Goal: Communication & Community: Share content

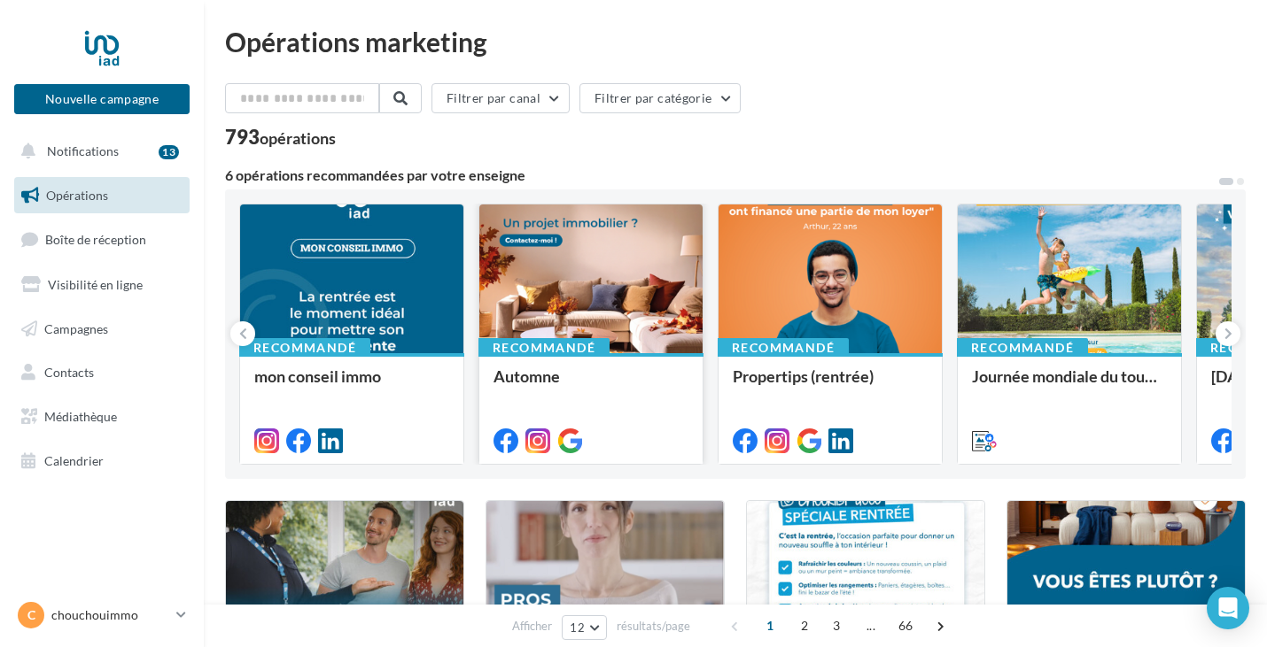
click at [569, 261] on div at bounding box center [590, 280] width 223 height 151
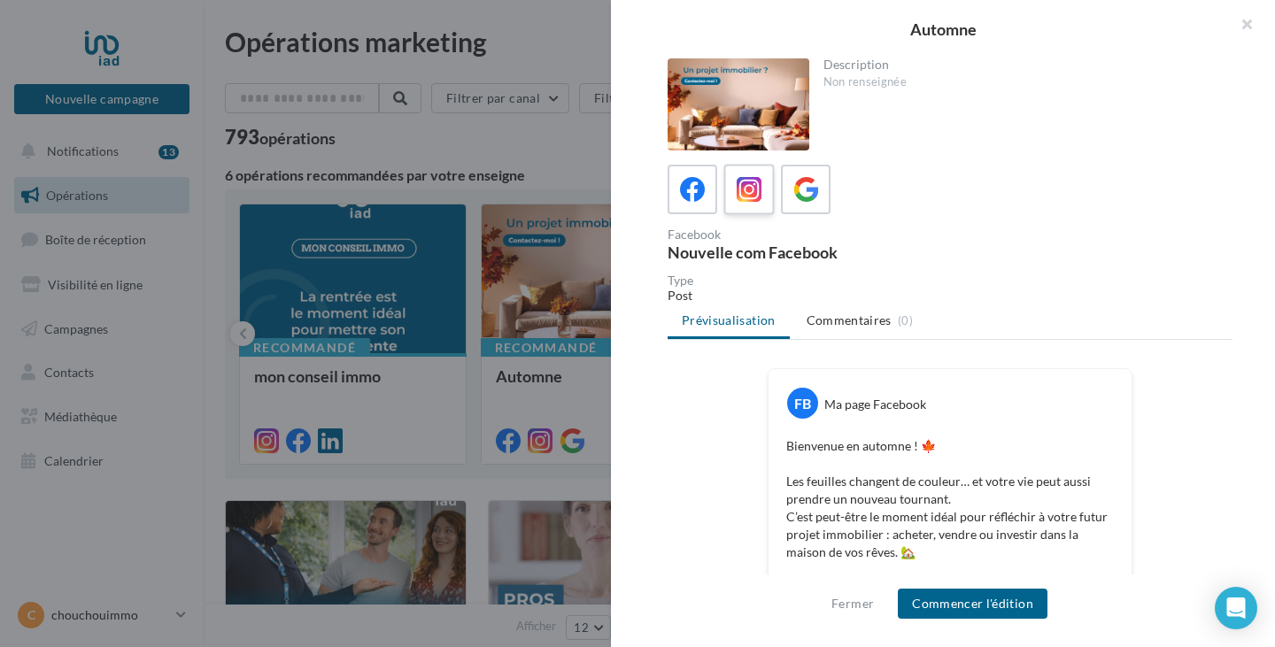
click at [751, 193] on icon at bounding box center [750, 190] width 26 height 26
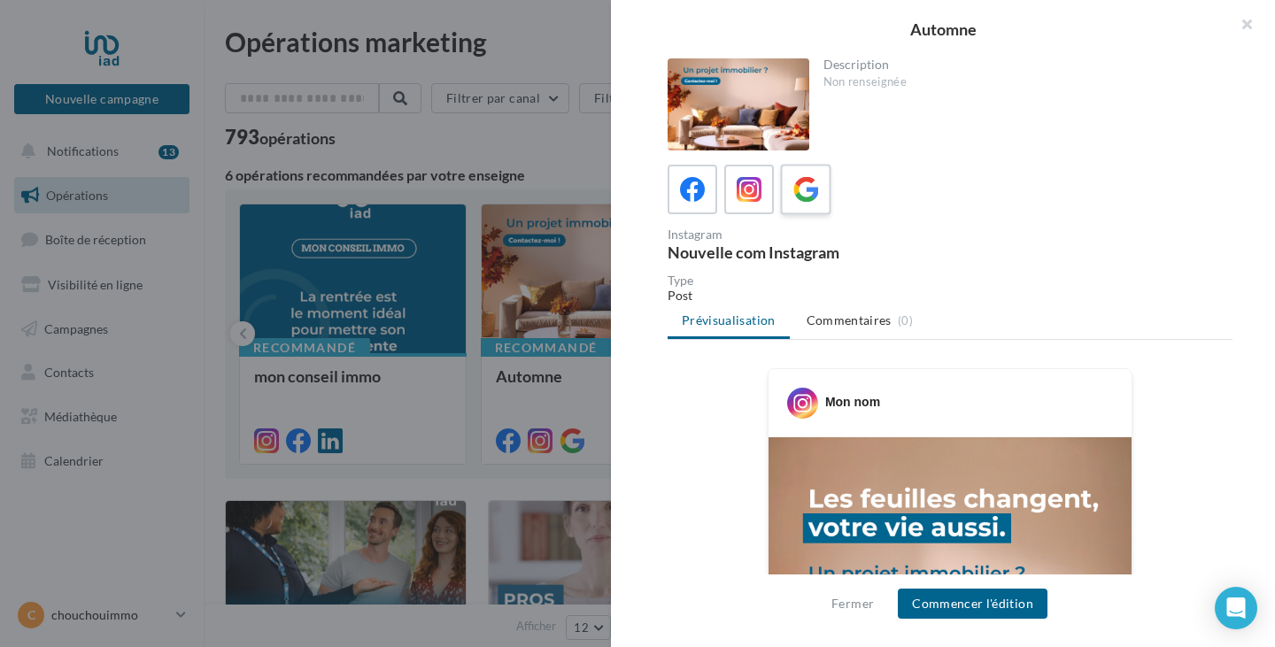
click at [814, 190] on icon at bounding box center [807, 190] width 26 height 26
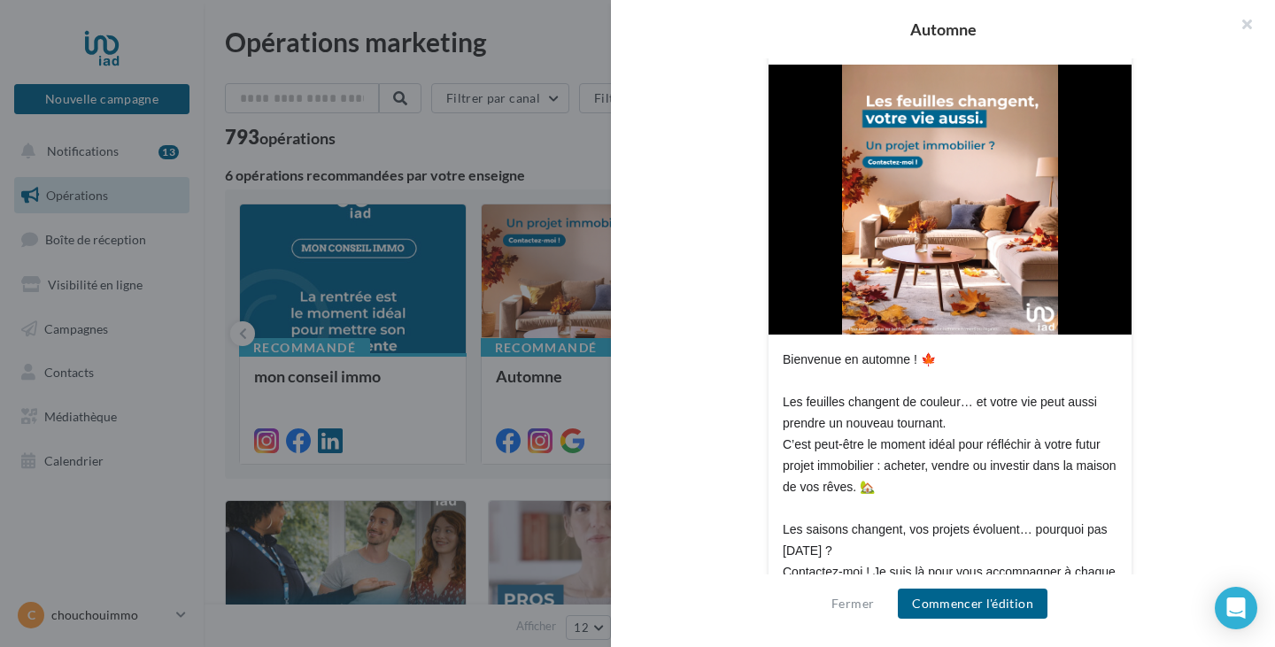
scroll to position [429, 0]
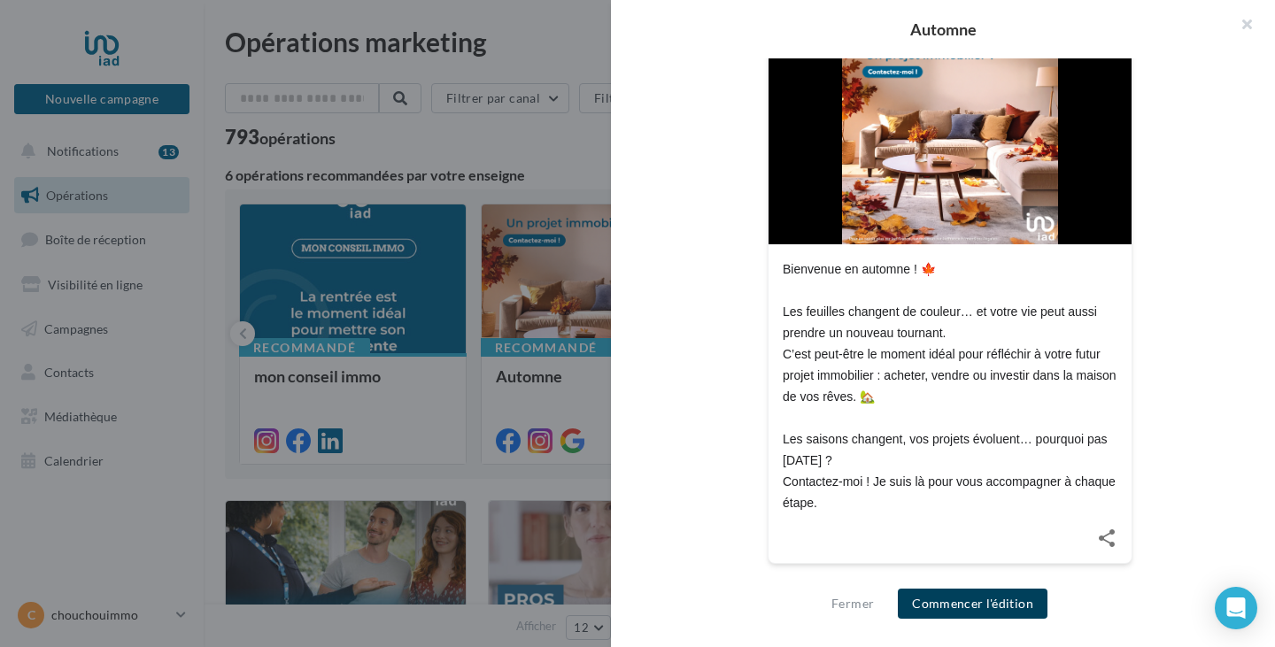
click at [986, 608] on button "Commencer l'édition" at bounding box center [973, 604] width 150 height 30
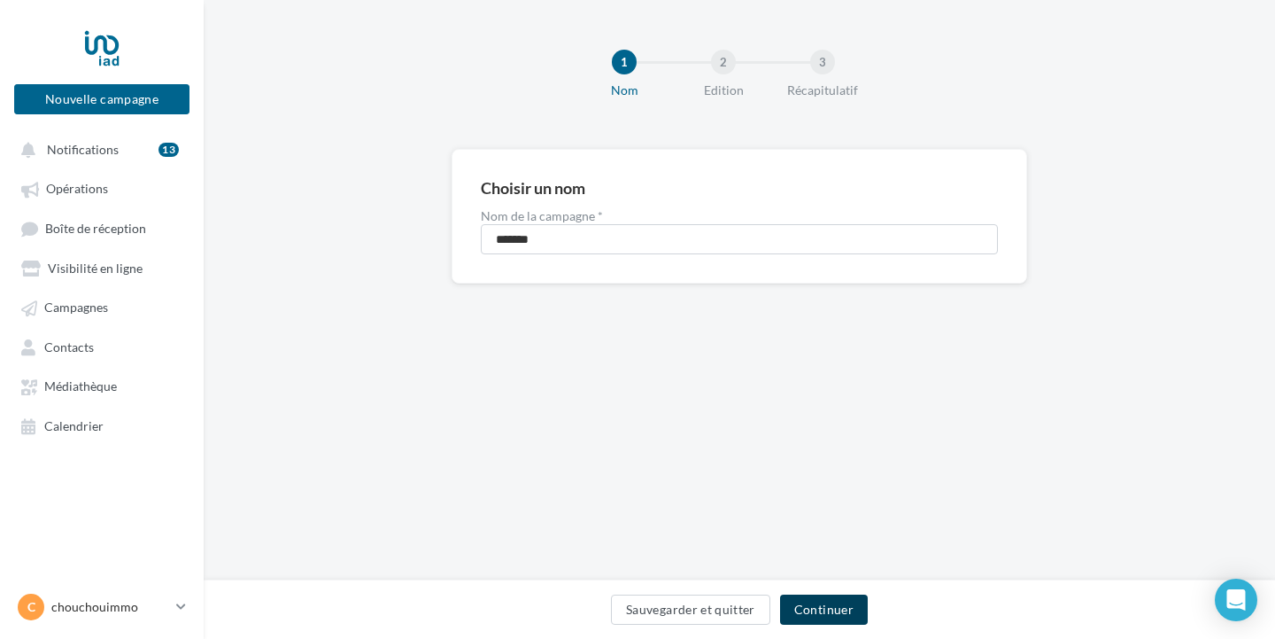
click at [841, 614] on button "Continuer" at bounding box center [824, 609] width 88 height 30
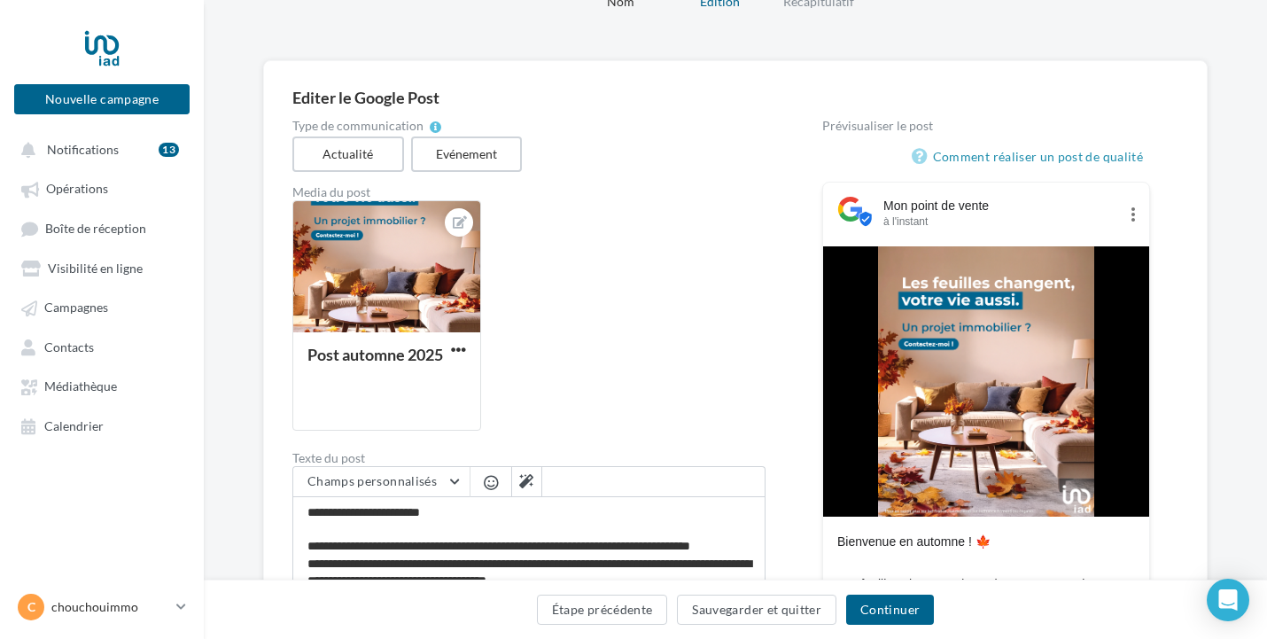
scroll to position [354, 0]
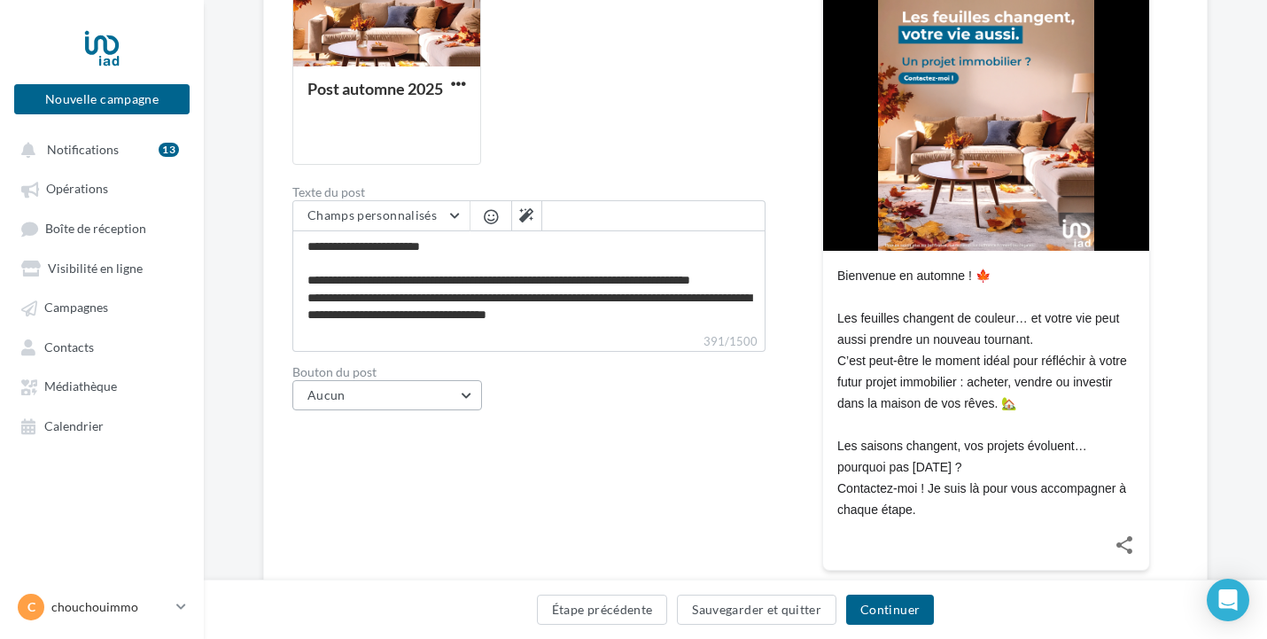
click at [463, 397] on button "Aucun" at bounding box center [387, 395] width 190 height 30
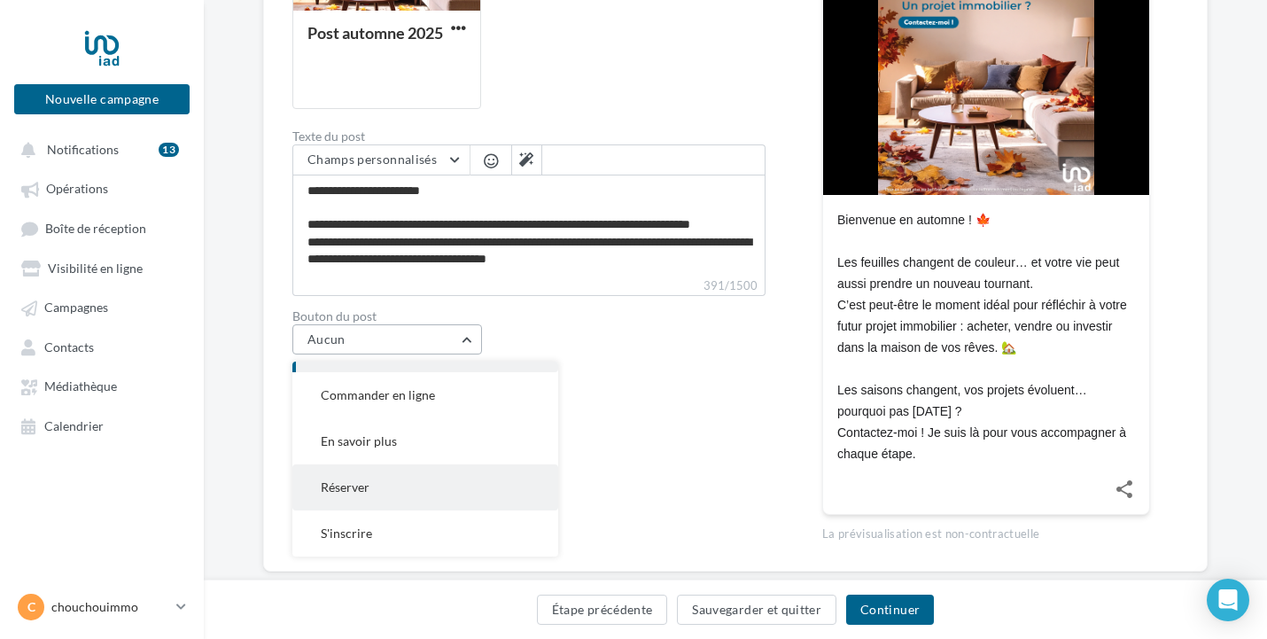
scroll to position [443, 0]
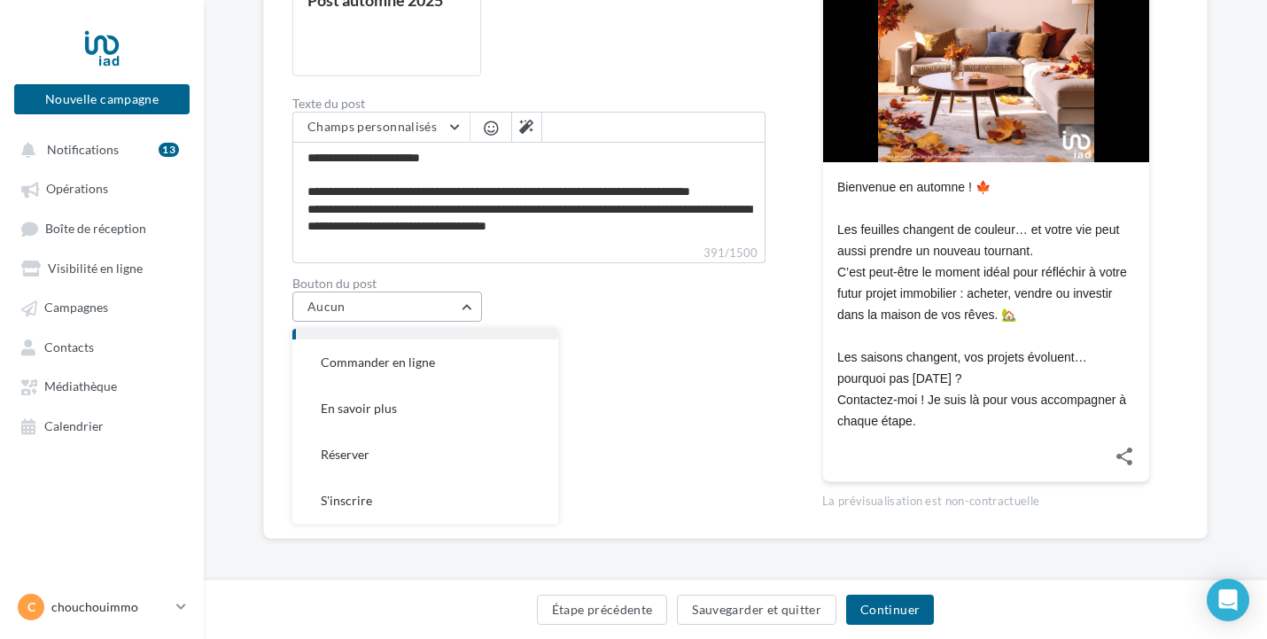
click at [448, 308] on button "Aucun" at bounding box center [387, 306] width 190 height 30
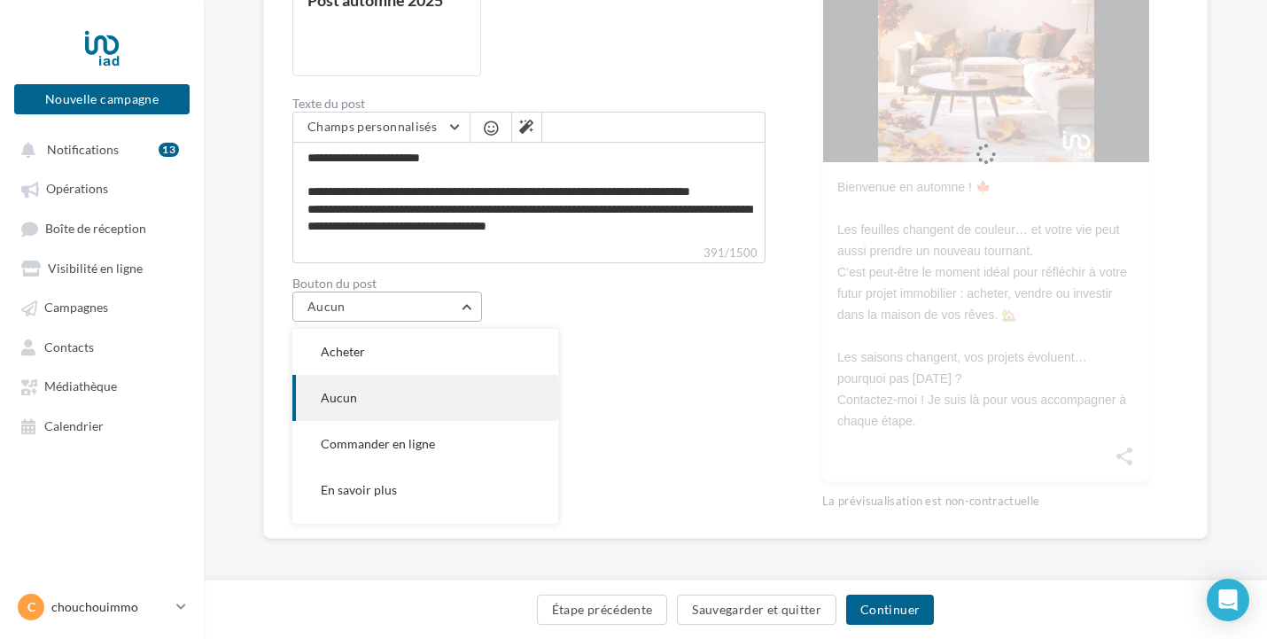
click at [448, 308] on button "Aucun" at bounding box center [387, 306] width 190 height 30
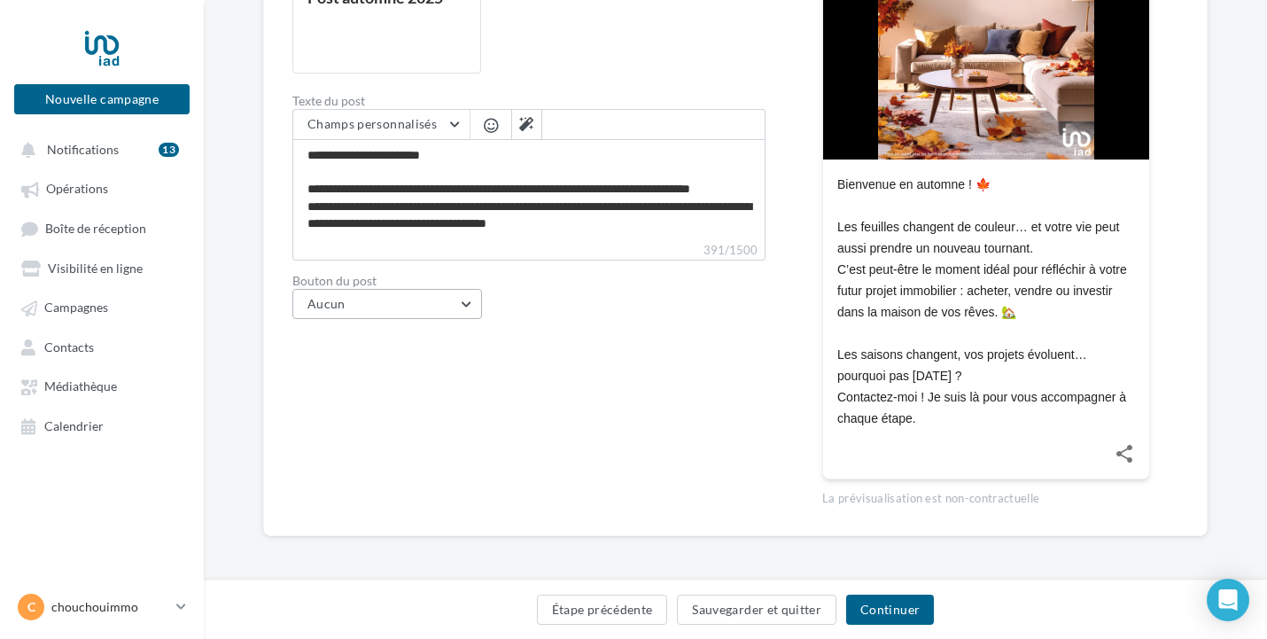
scroll to position [446, 0]
click at [907, 607] on button "Continuer" at bounding box center [890, 609] width 88 height 30
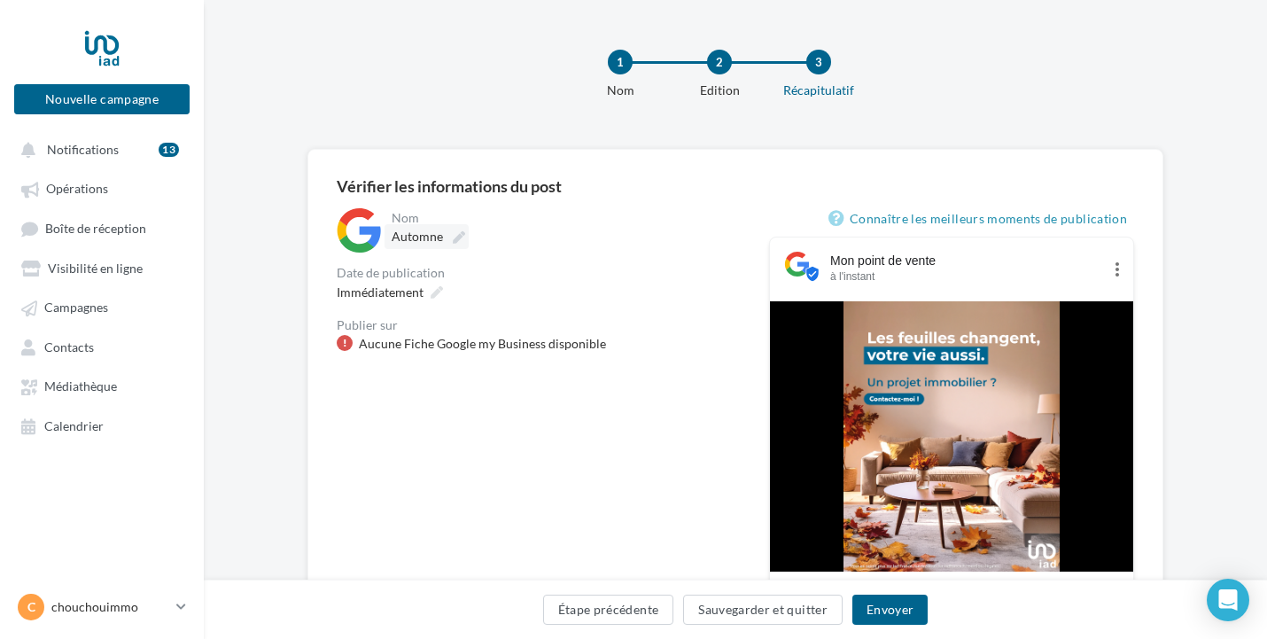
click at [461, 235] on icon at bounding box center [459, 237] width 12 height 12
click at [461, 235] on input "*******" at bounding box center [469, 239] width 156 height 30
click at [633, 491] on div "Nom ******* Automne Date de publication Immédiatement Publier sur Aucune Fiche …" at bounding box center [539, 570] width 404 height 724
click at [494, 344] on div "Aucune Fiche Google my Business disponible" at bounding box center [482, 344] width 247 height 18
click at [129, 156] on button "Notifications 13" at bounding box center [98, 149] width 175 height 32
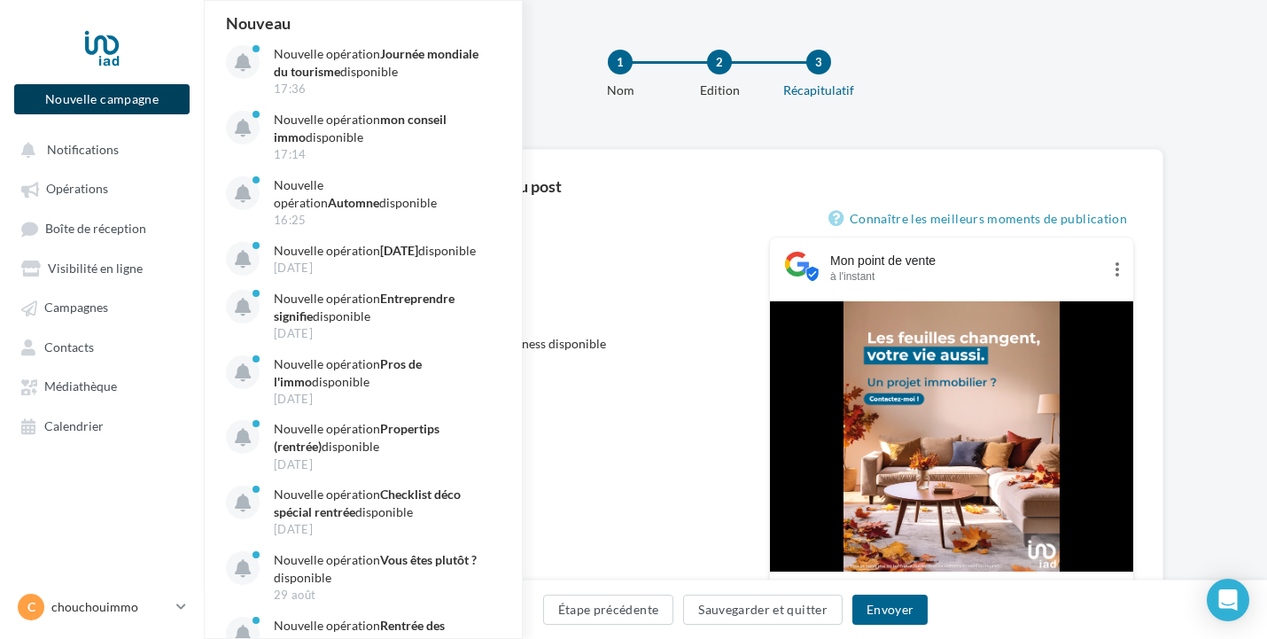
click at [118, 104] on button "Nouvelle campagne" at bounding box center [101, 99] width 175 height 30
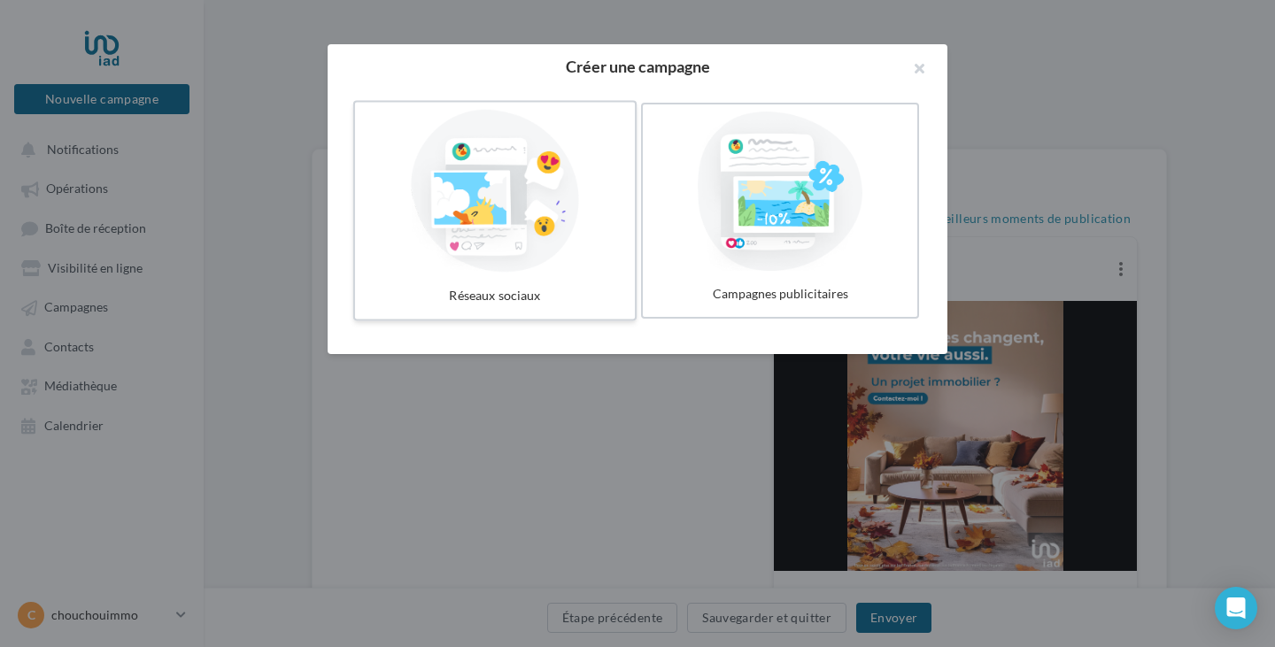
click at [533, 265] on div at bounding box center [495, 191] width 266 height 163
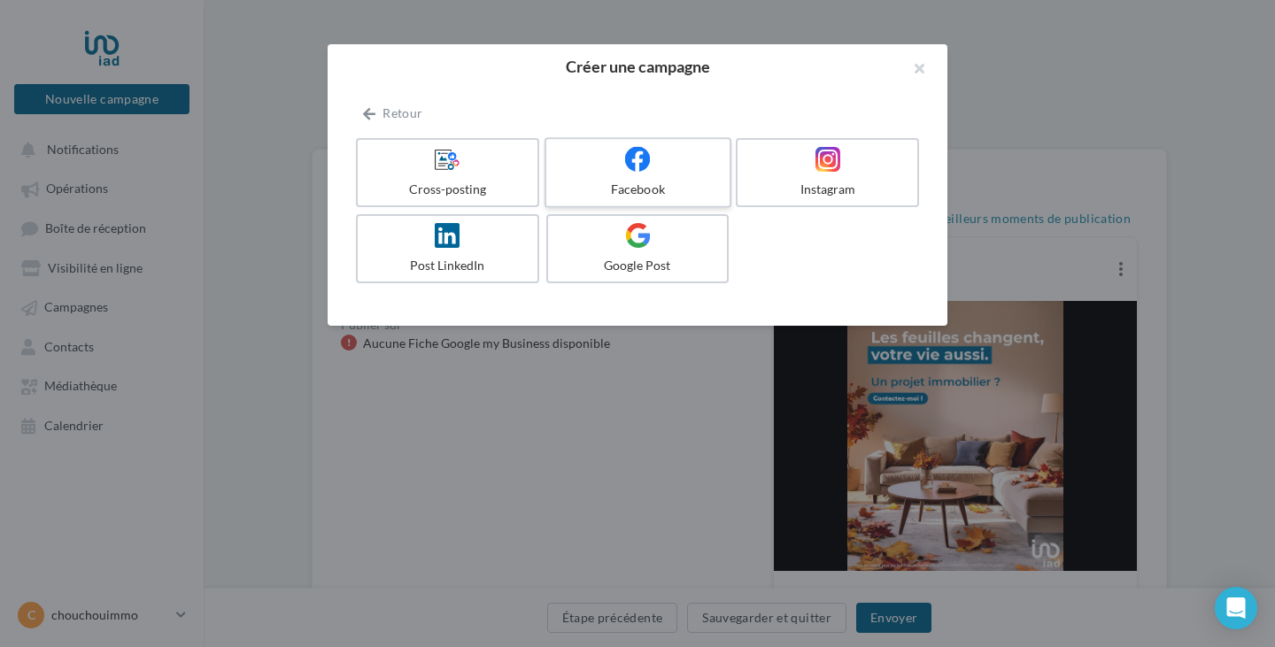
click at [653, 164] on div at bounding box center [638, 159] width 168 height 27
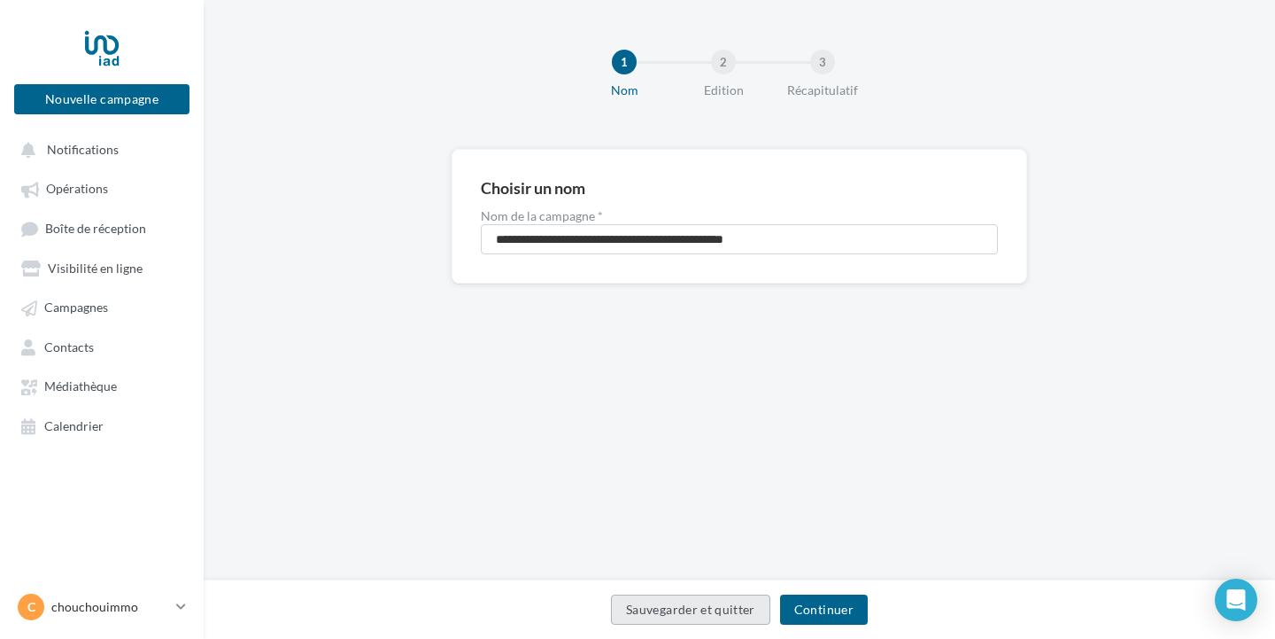
click at [718, 615] on button "Sauvegarder et quitter" at bounding box center [690, 609] width 159 height 30
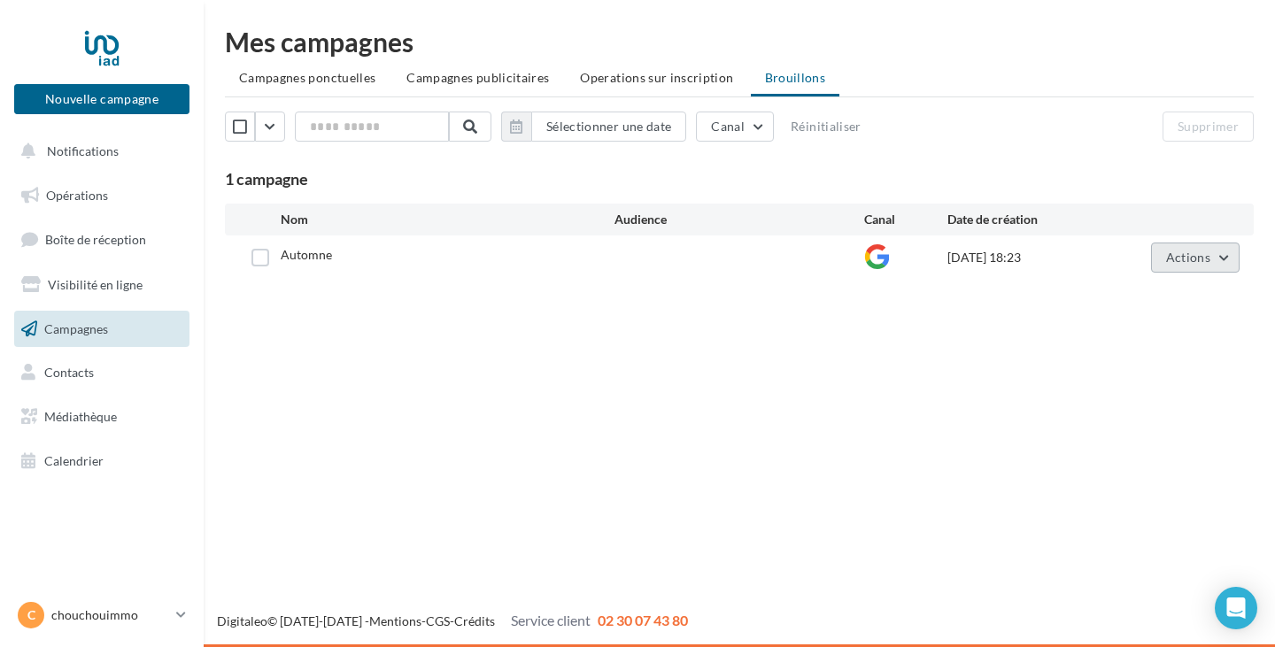
click at [1212, 262] on button "Actions" at bounding box center [1195, 258] width 89 height 30
click at [1166, 298] on button "Editer" at bounding box center [1151, 299] width 177 height 46
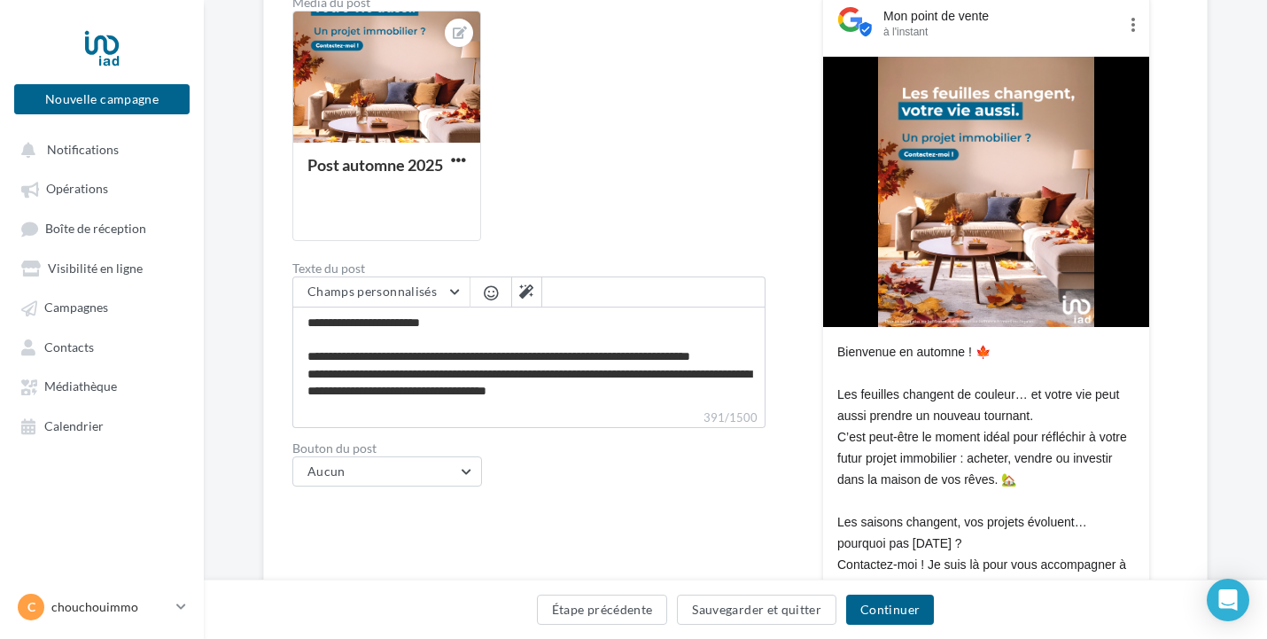
scroll to position [354, 0]
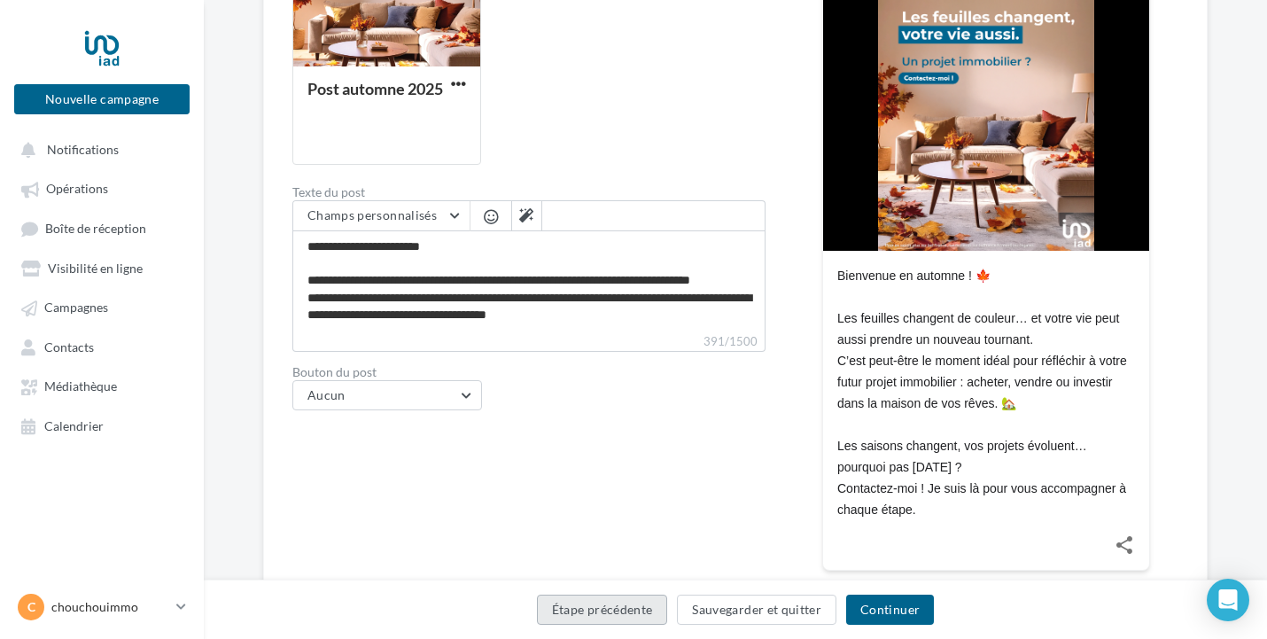
click at [647, 615] on button "Étape précédente" at bounding box center [602, 609] width 131 height 30
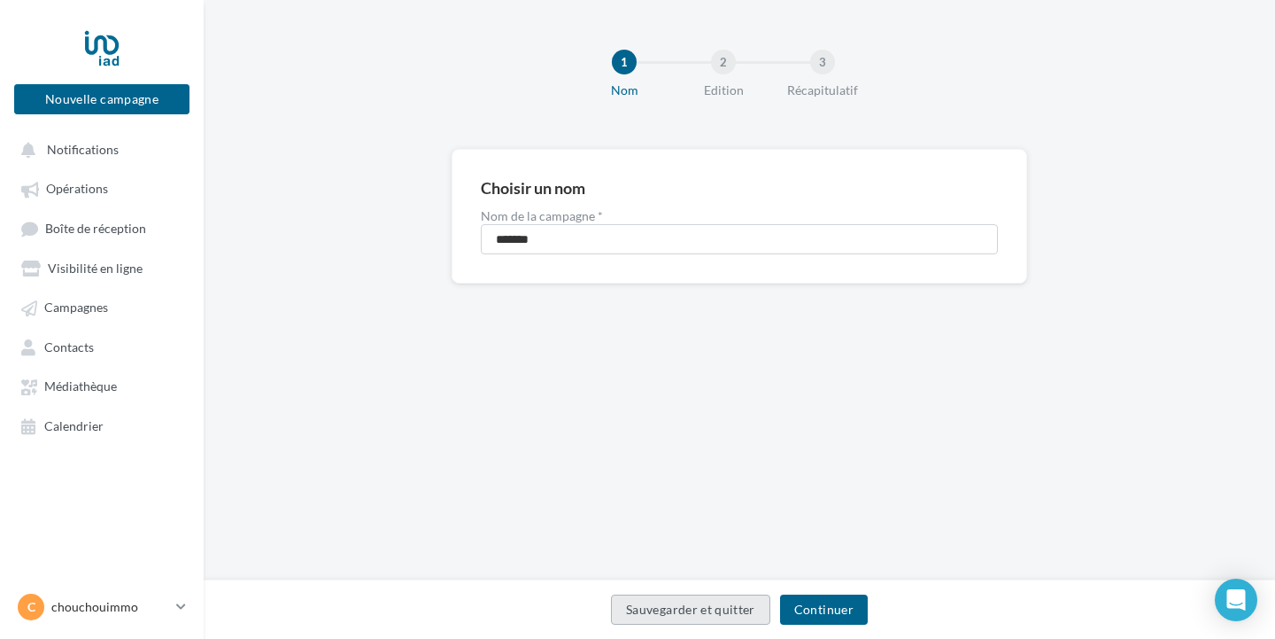
click at [659, 616] on button "Sauvegarder et quitter" at bounding box center [690, 609] width 159 height 30
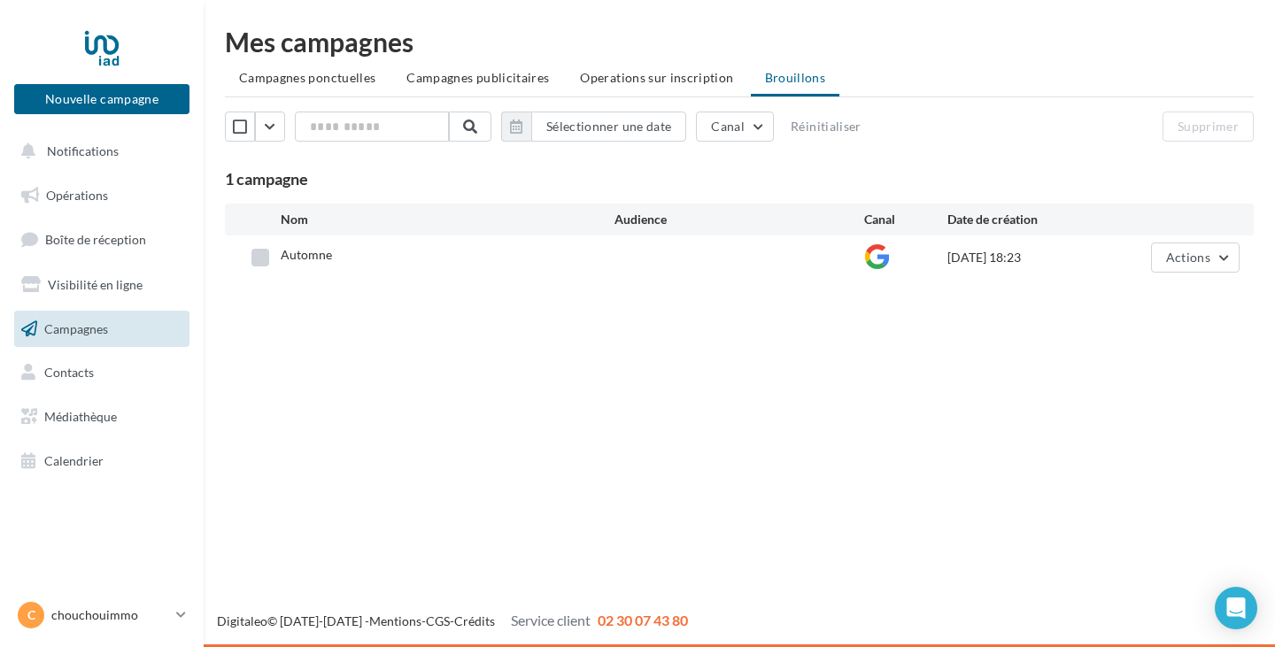
click at [263, 260] on label at bounding box center [261, 258] width 18 height 18
click at [1214, 124] on button "Supprimer" at bounding box center [1208, 127] width 91 height 30
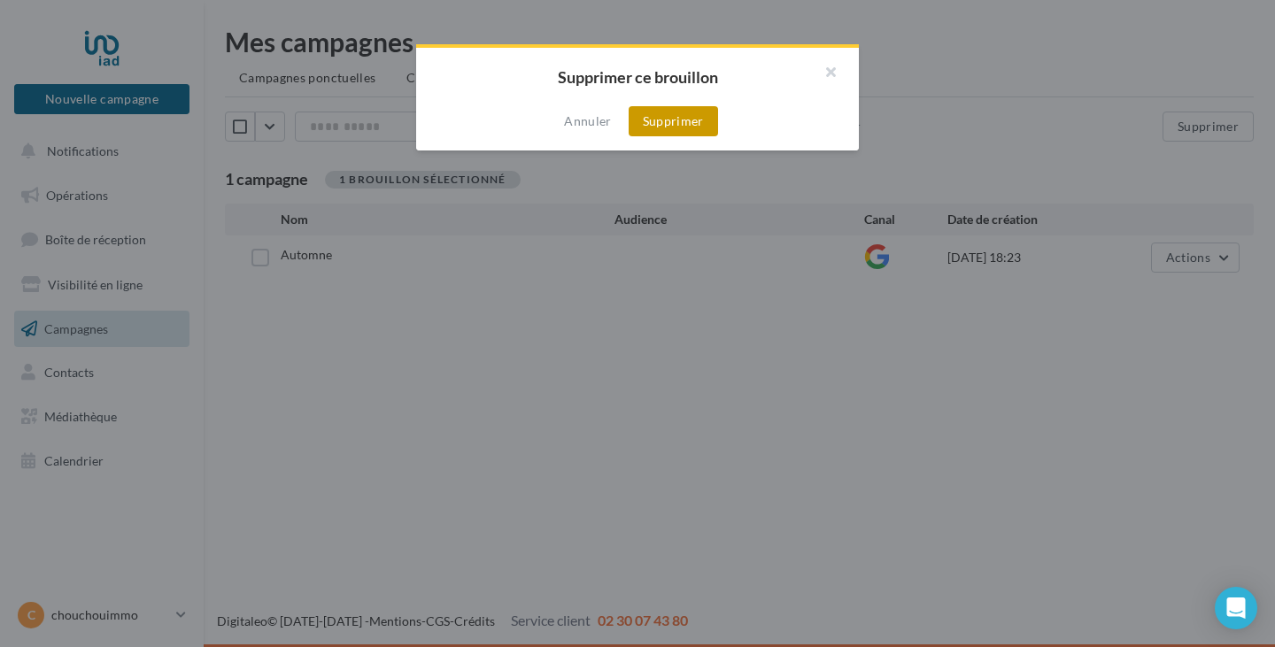
click at [702, 122] on button "Supprimer" at bounding box center [673, 121] width 89 height 30
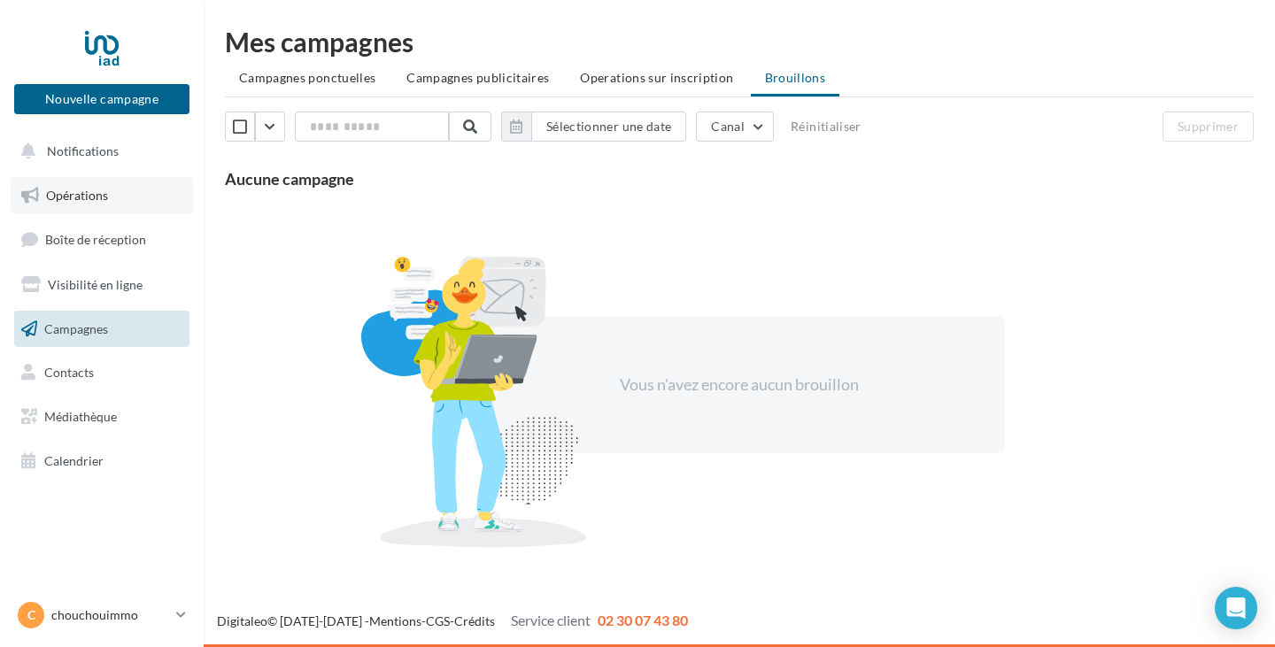
click at [121, 206] on link "Opérations" at bounding box center [102, 195] width 182 height 37
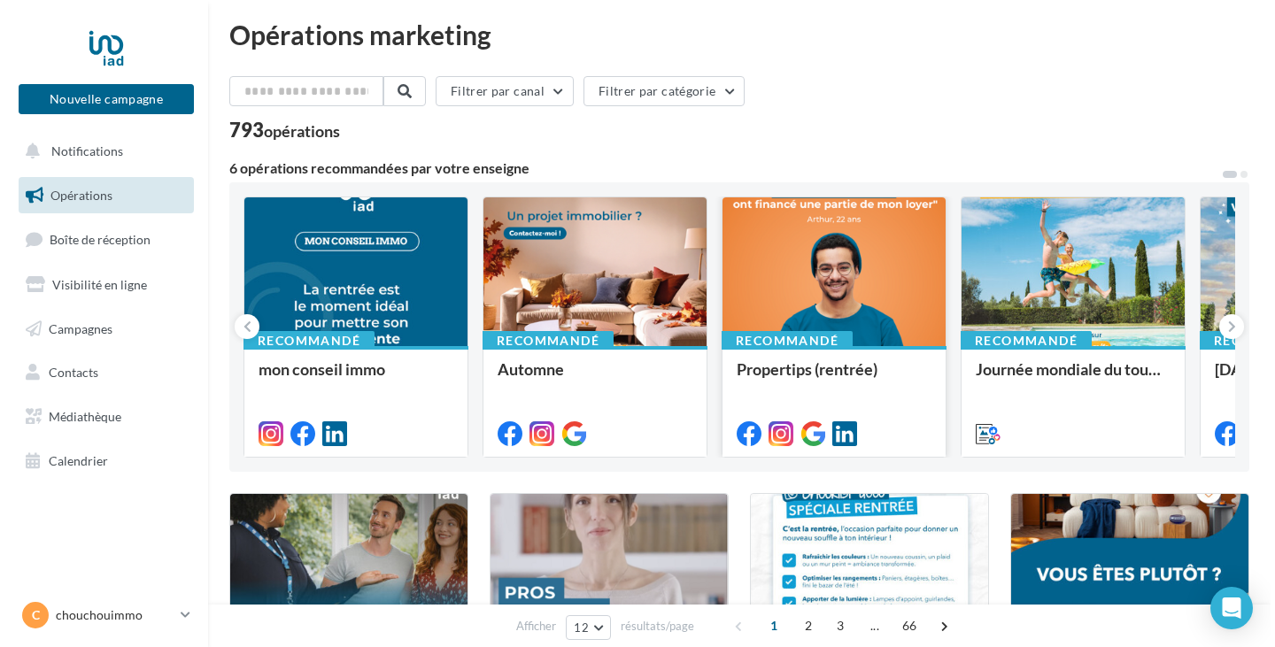
scroll to position [177, 0]
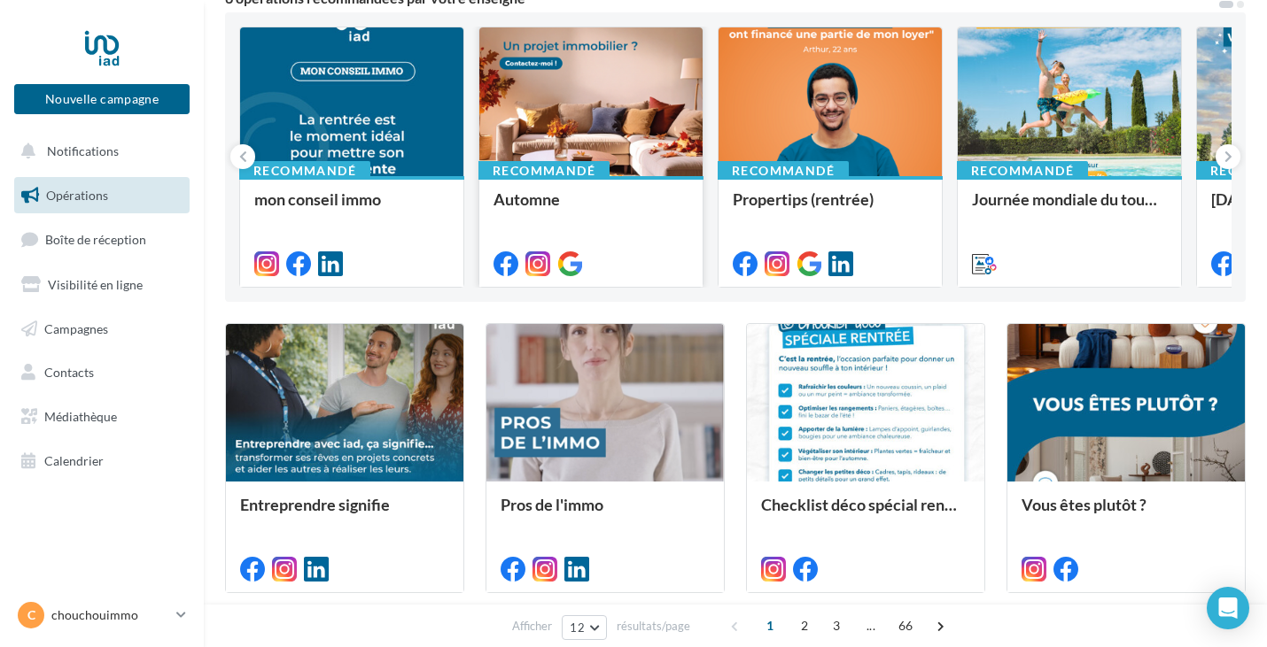
click at [611, 112] on div at bounding box center [590, 102] width 223 height 151
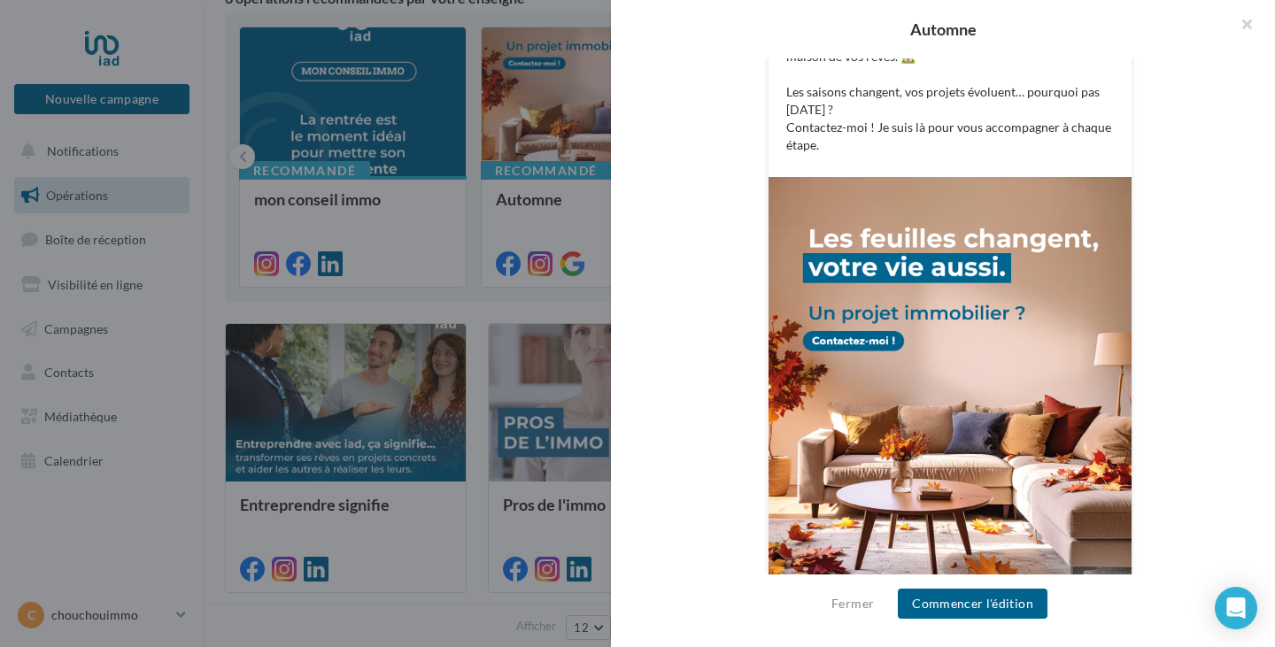
scroll to position [531, 0]
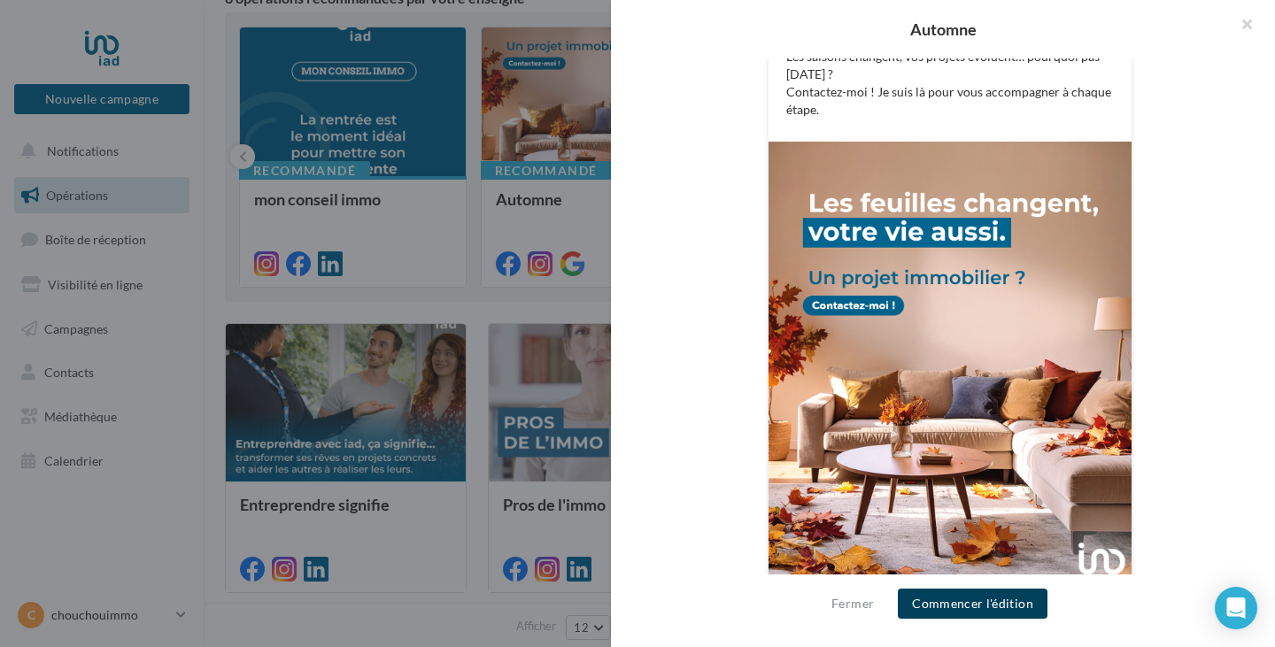
click at [988, 604] on button "Commencer l'édition" at bounding box center [973, 604] width 150 height 30
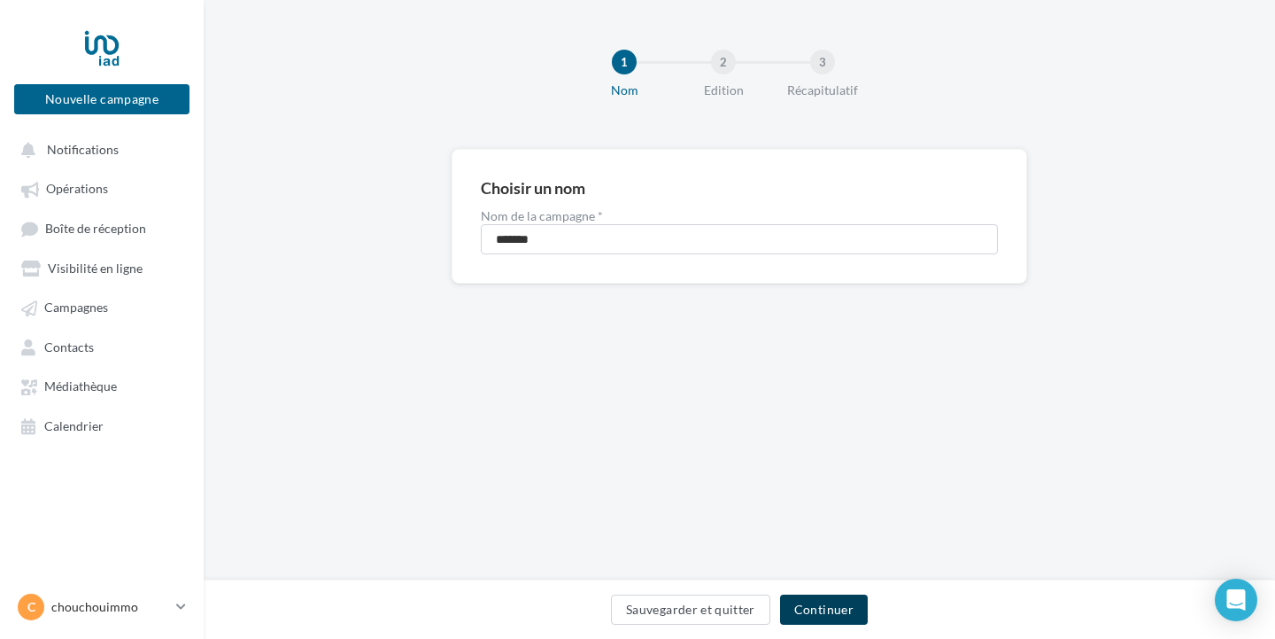
click at [840, 607] on button "Continuer" at bounding box center [824, 609] width 88 height 30
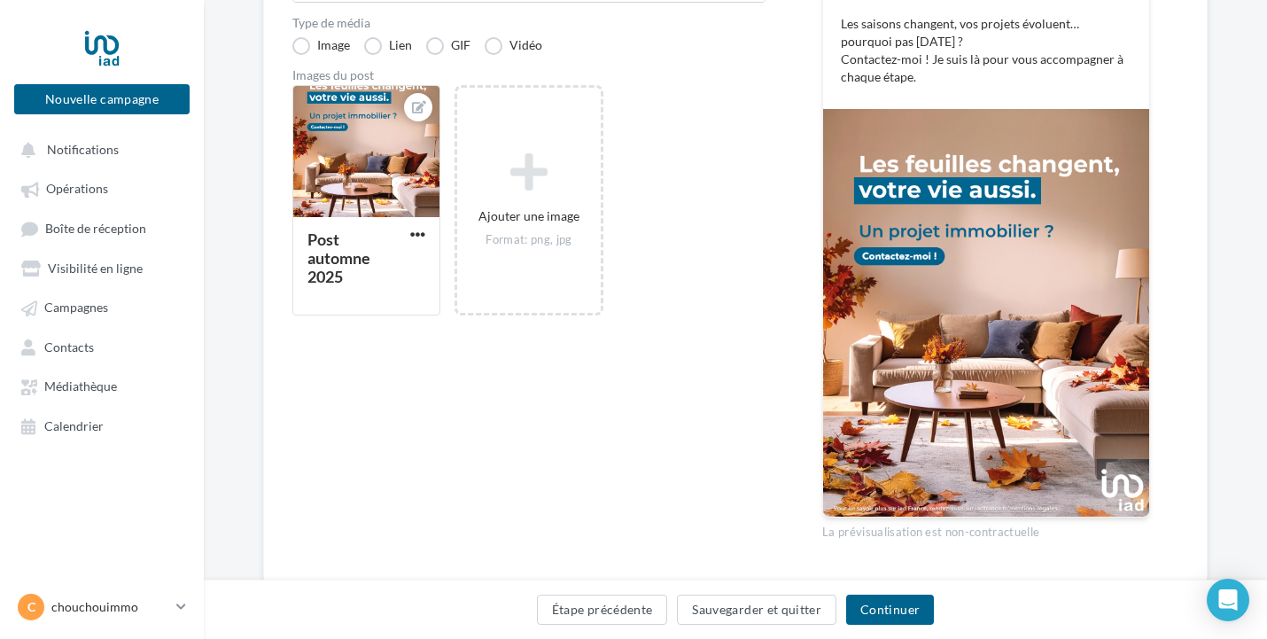
scroll to position [469, 0]
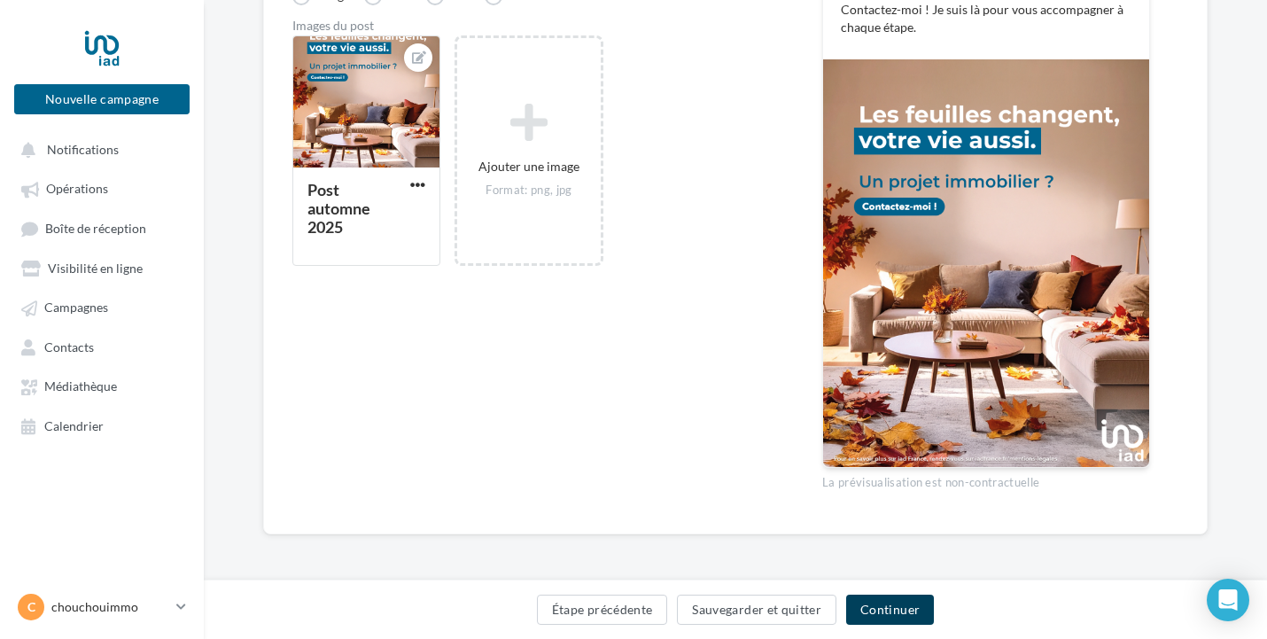
click at [899, 610] on button "Continuer" at bounding box center [890, 609] width 88 height 30
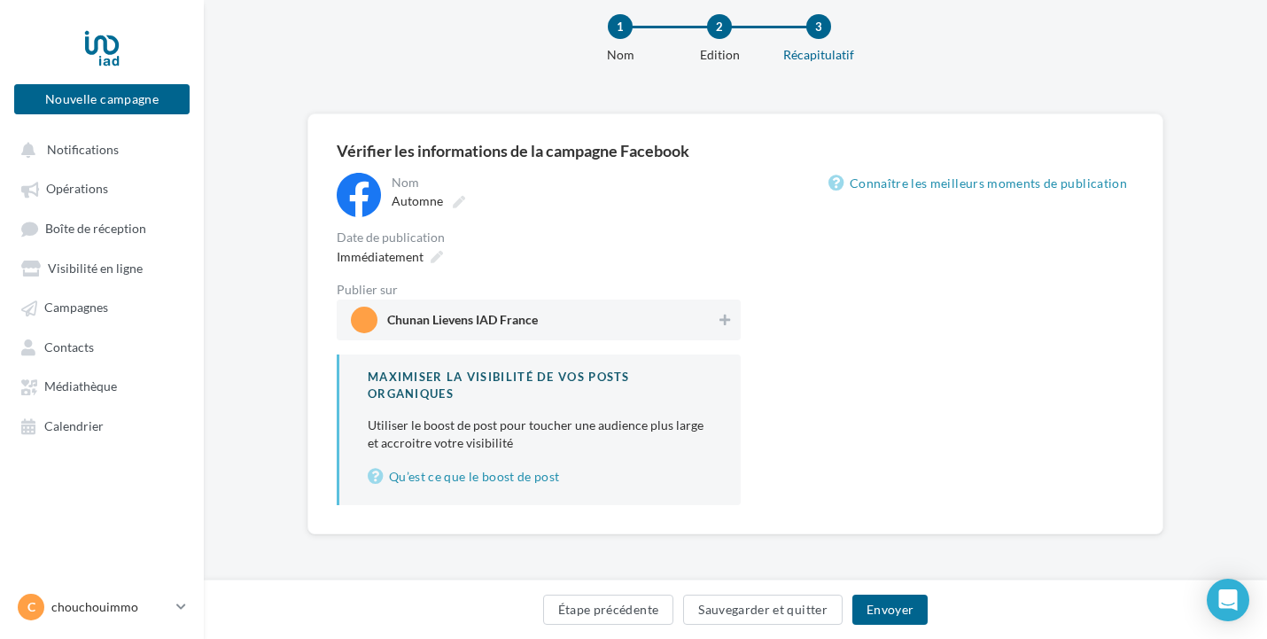
scroll to position [35, 0]
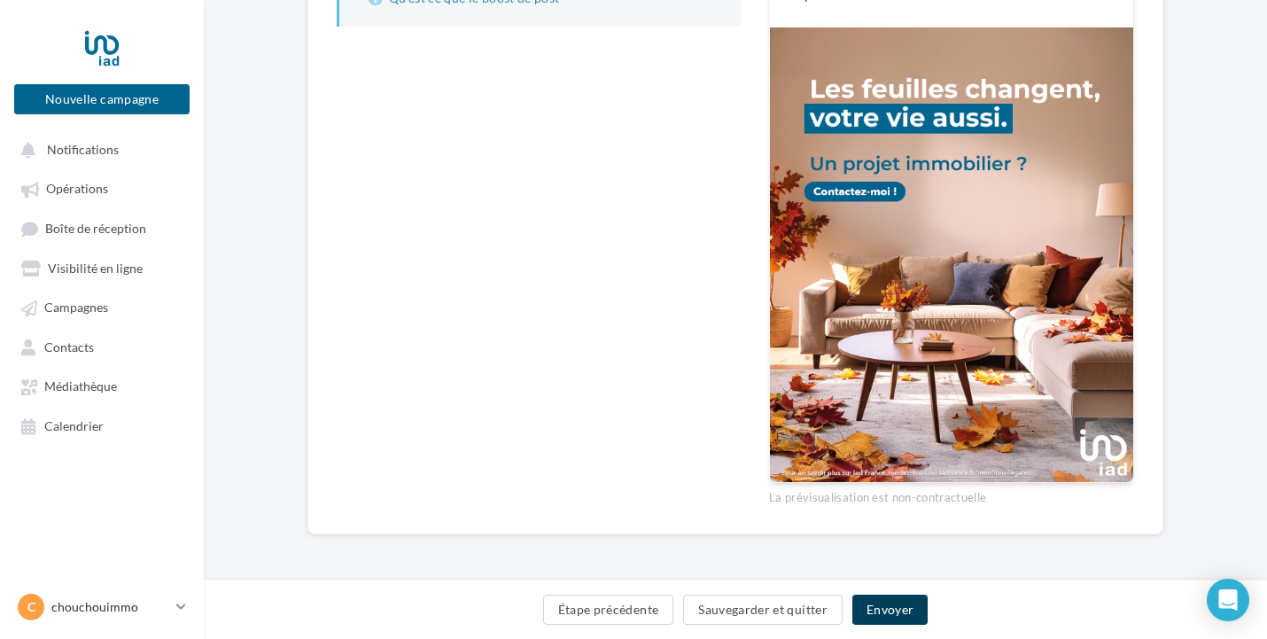
click at [903, 618] on button "Envoyer" at bounding box center [889, 609] width 75 height 30
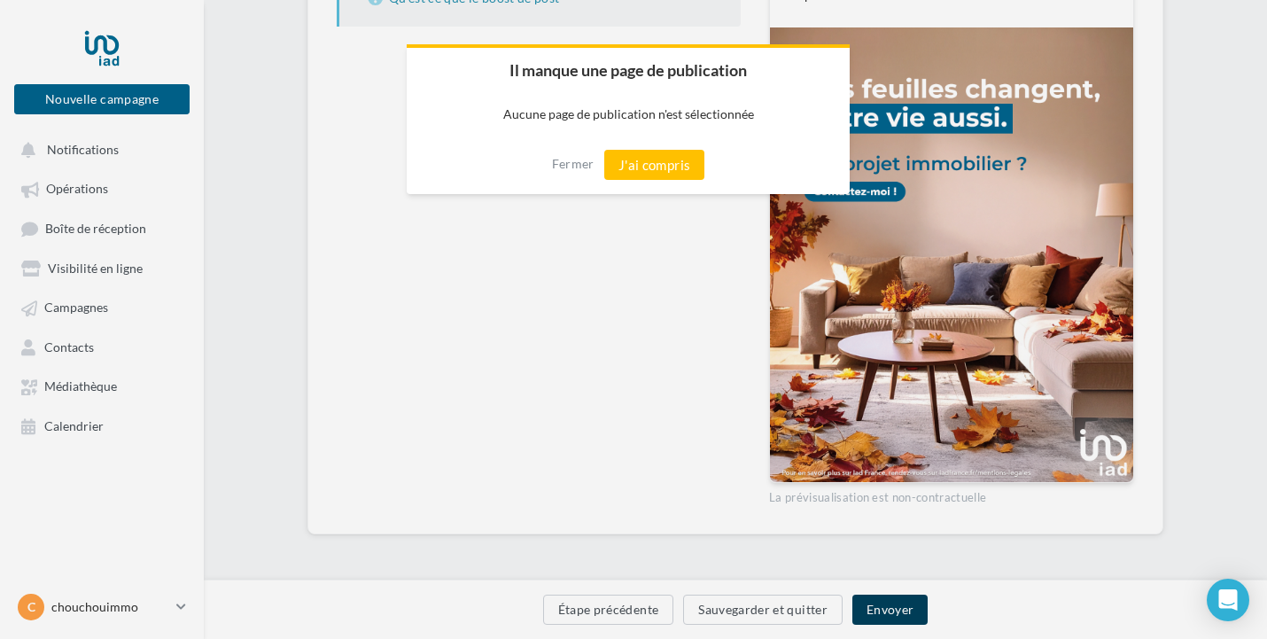
scroll to position [505, 0]
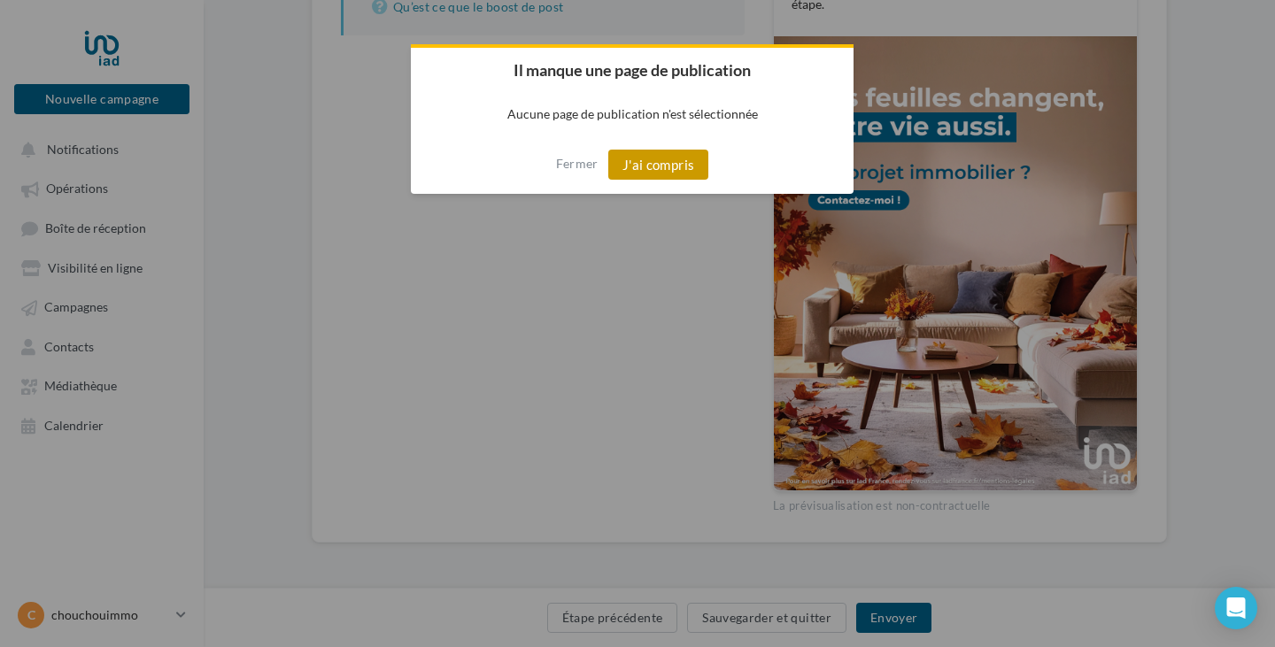
click at [668, 170] on button "J'ai compris" at bounding box center [658, 165] width 101 height 30
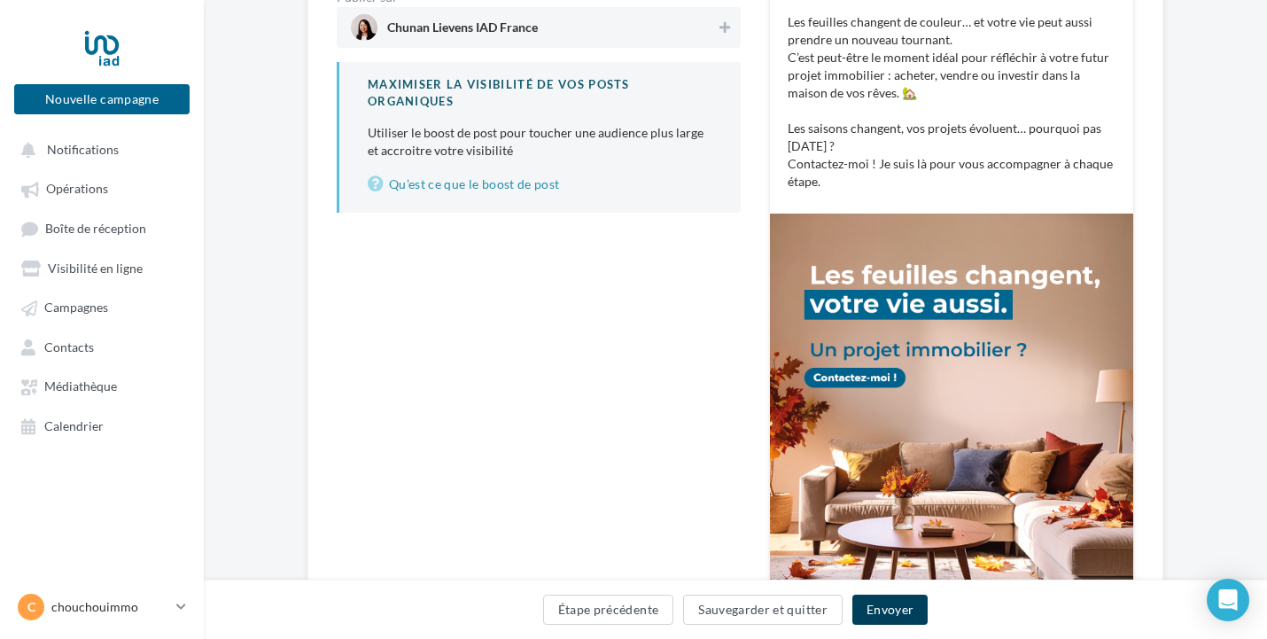
scroll to position [151, 0]
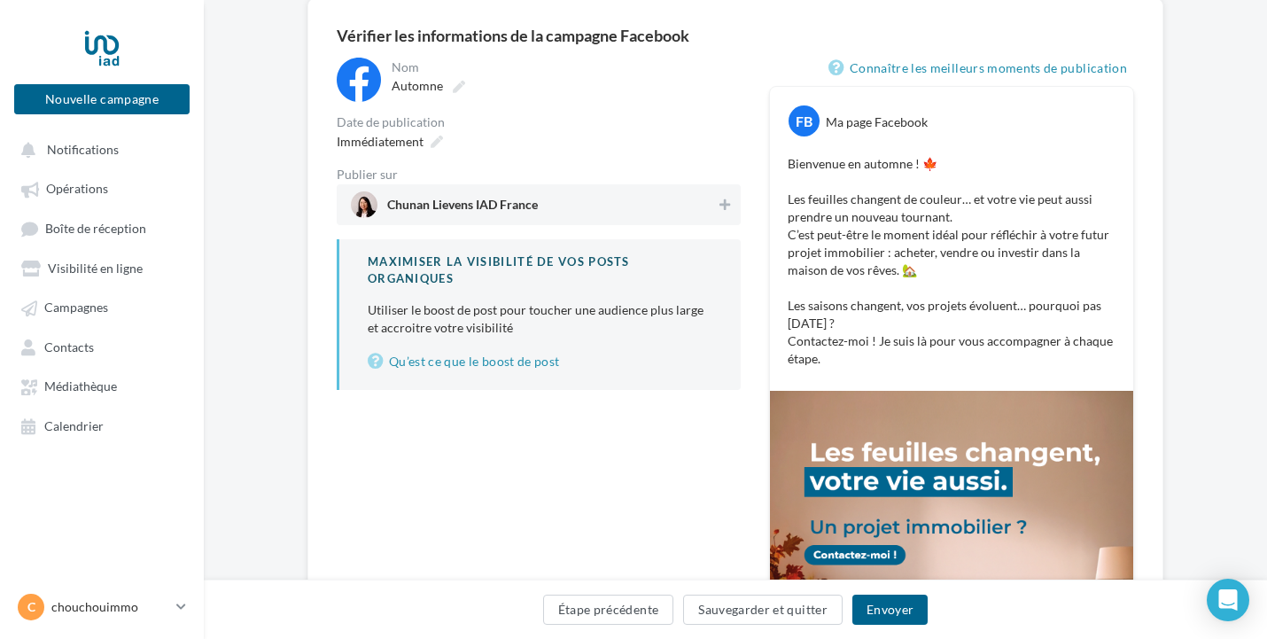
click at [556, 212] on span "Chunan Lievens IAD France" at bounding box center [533, 204] width 365 height 27
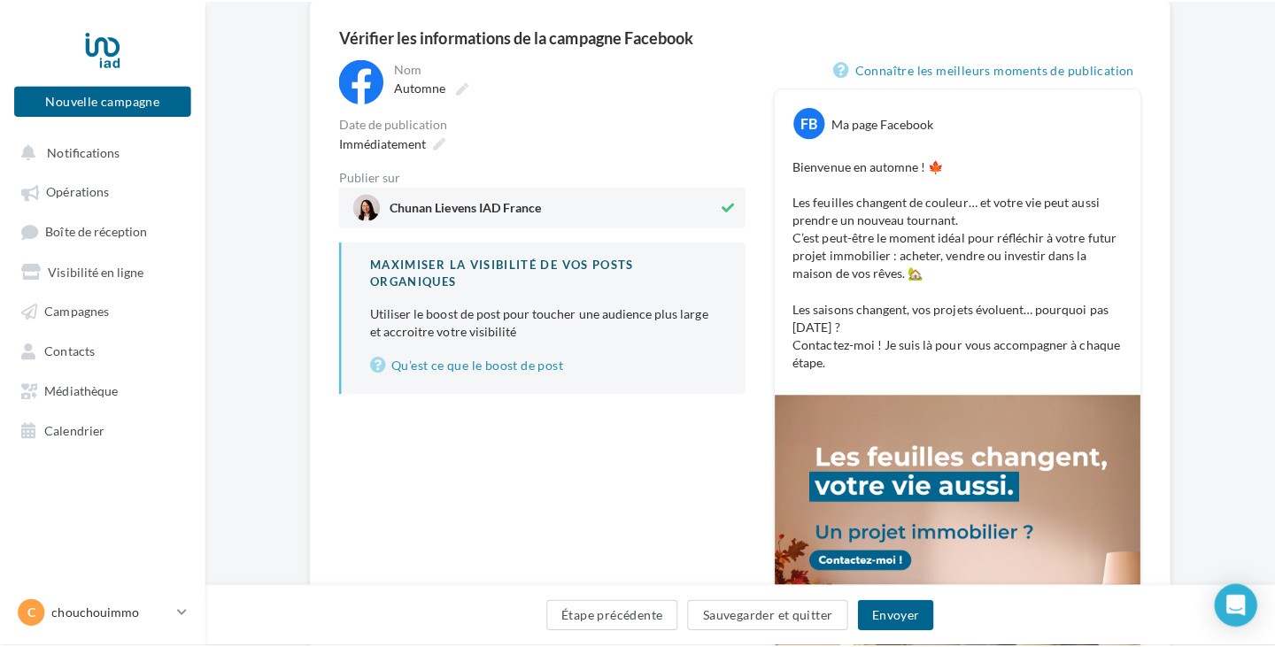
scroll to position [62, 0]
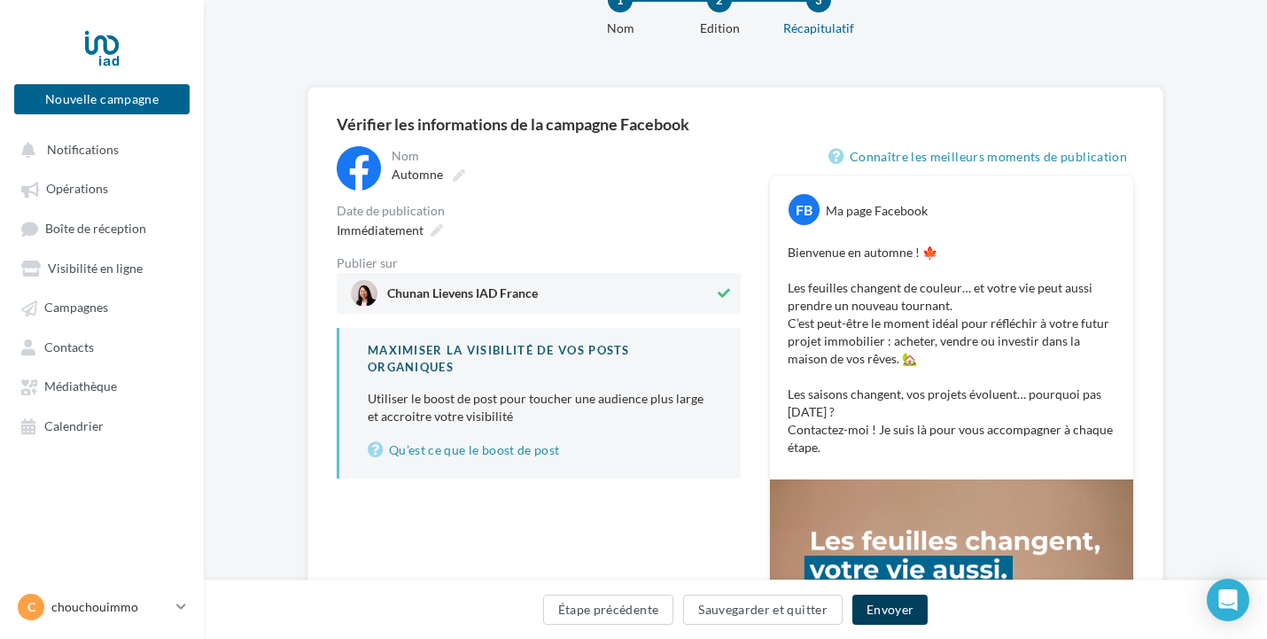
click at [892, 619] on button "Envoyer" at bounding box center [889, 609] width 75 height 30
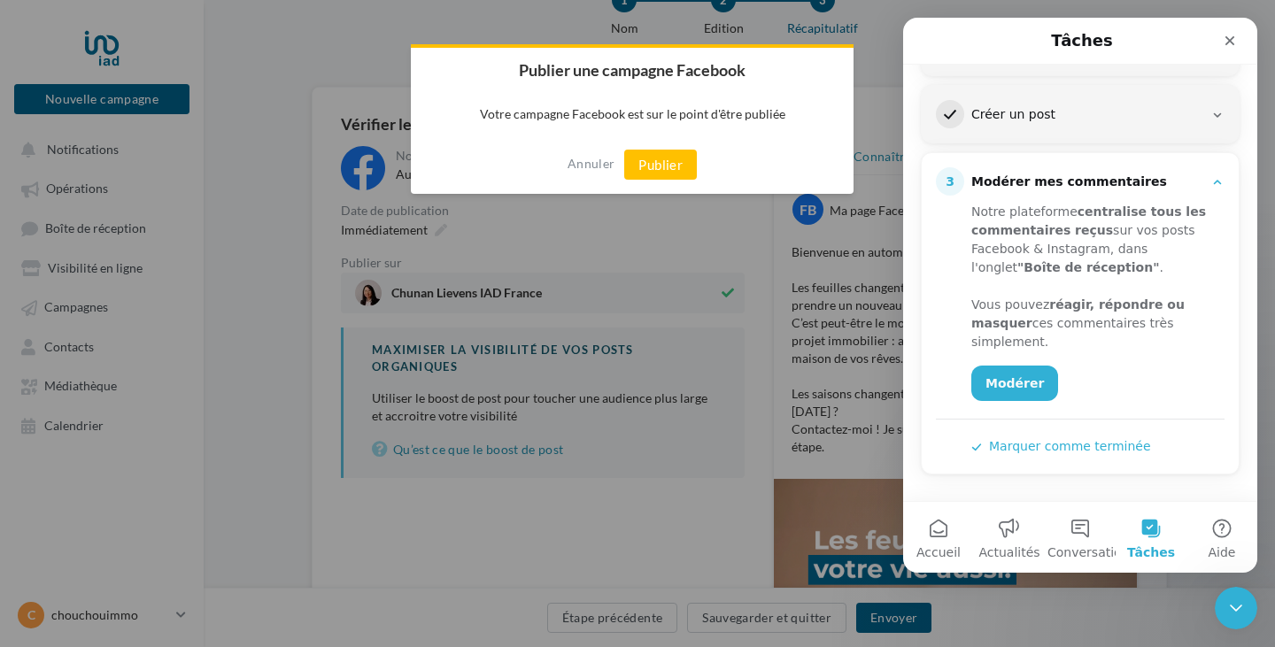
scroll to position [287, 0]
click at [665, 162] on button "Publier" at bounding box center [660, 165] width 73 height 30
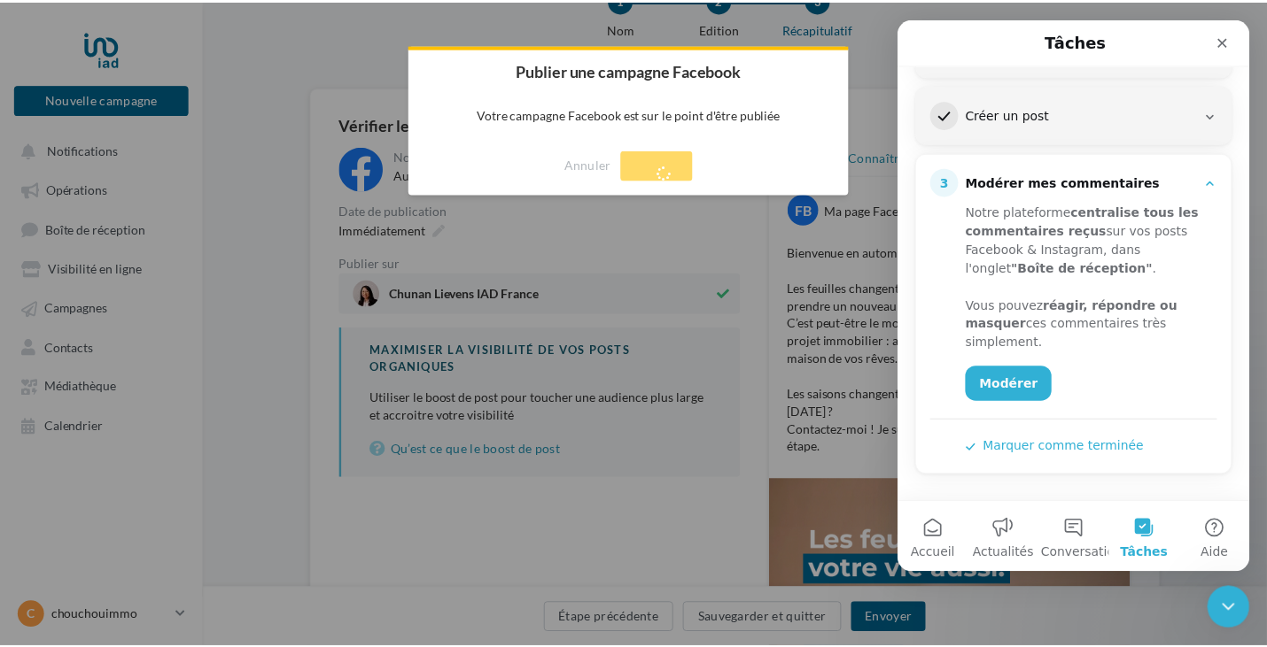
scroll to position [28, 0]
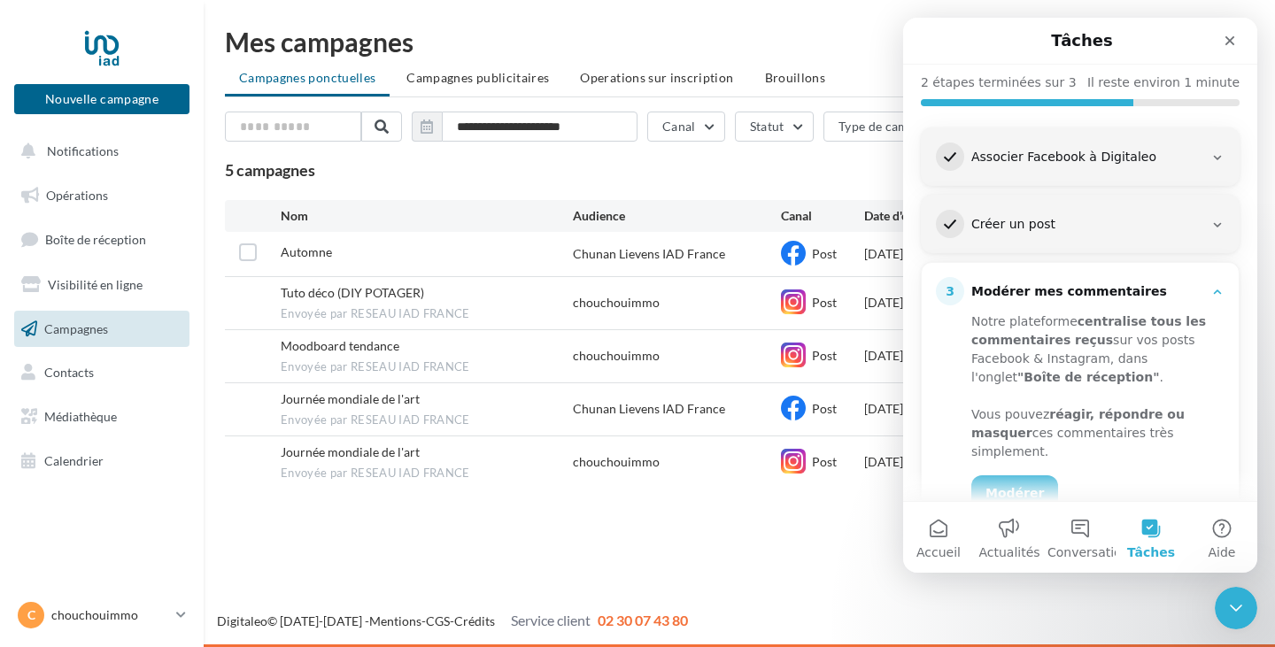
scroll to position [287, 0]
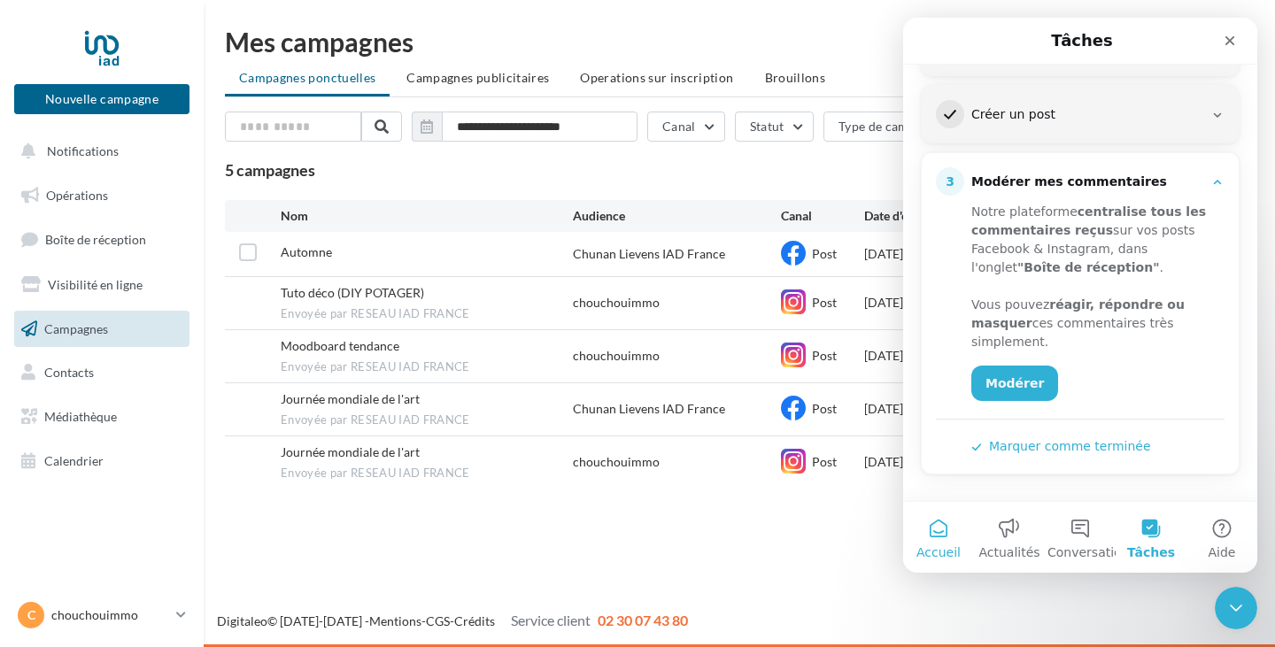
click at [937, 535] on button "Accueil" at bounding box center [938, 537] width 71 height 71
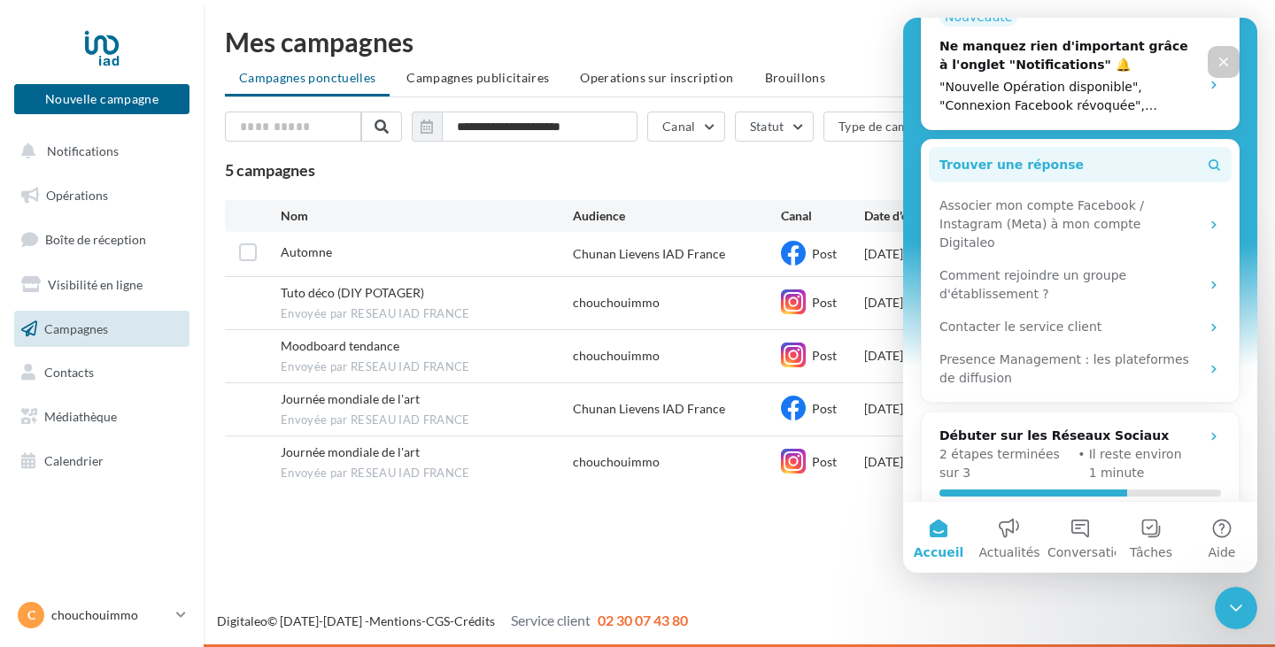
scroll to position [493, 0]
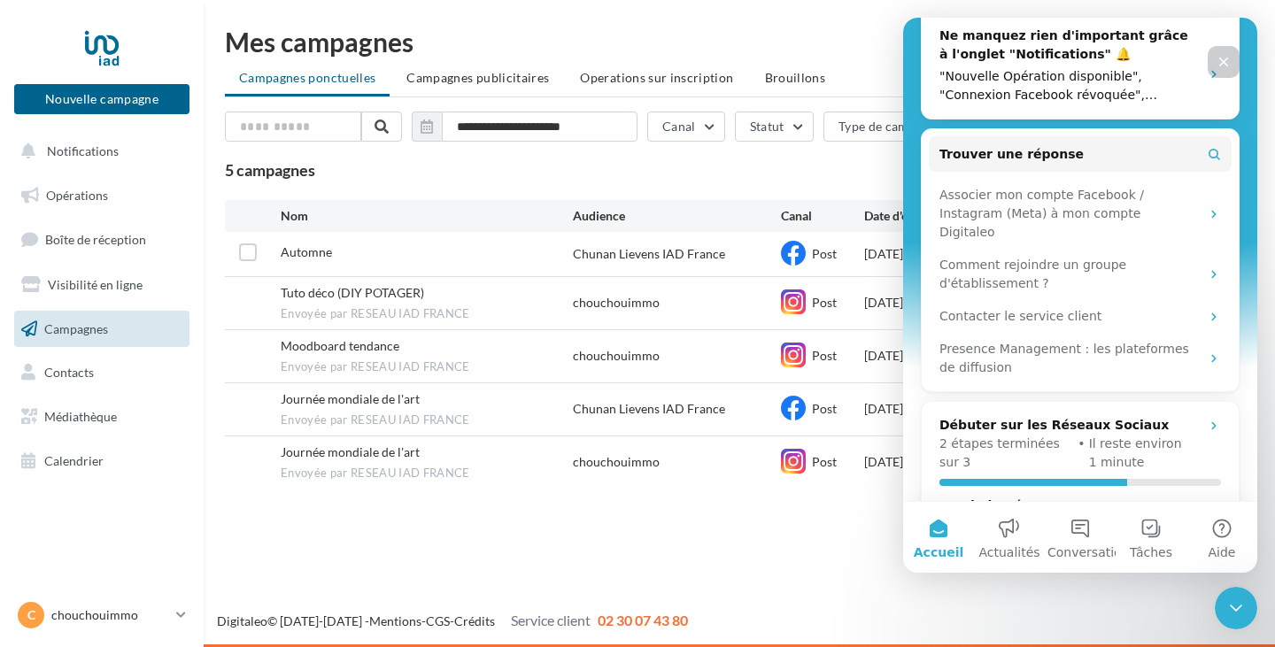
click at [1221, 59] on icon "Fermer" at bounding box center [1225, 63] width 10 height 10
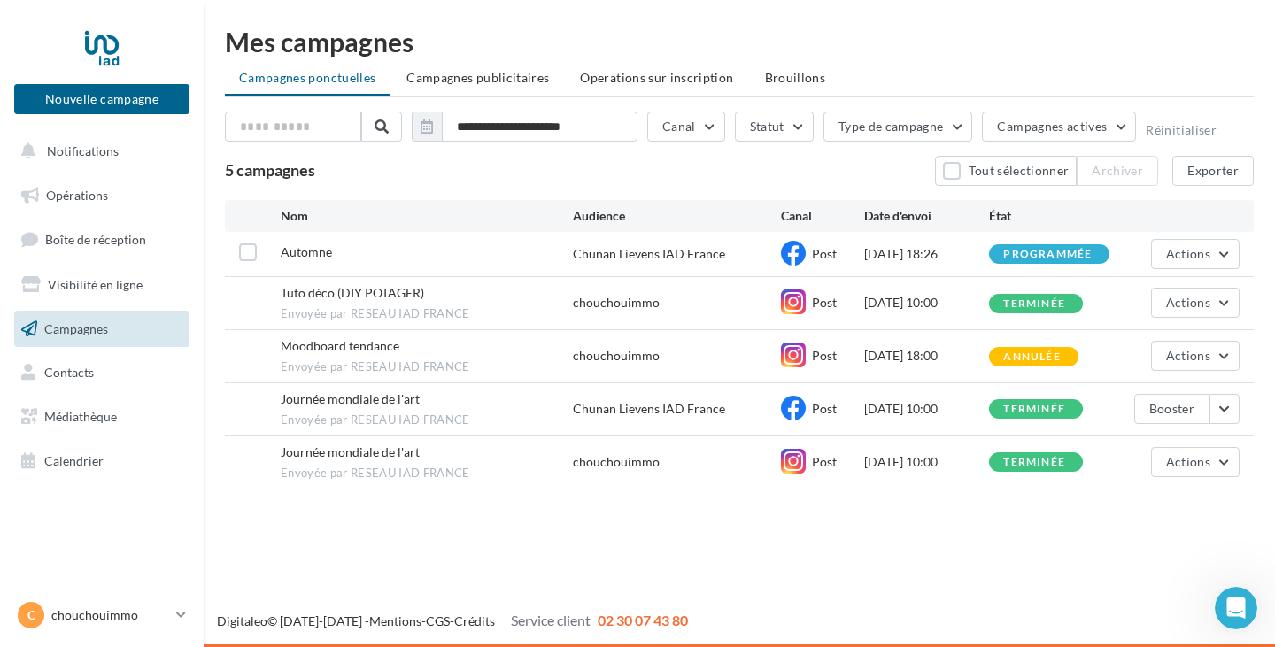
scroll to position [0, 0]
click at [123, 188] on link "Opérations" at bounding box center [102, 195] width 182 height 37
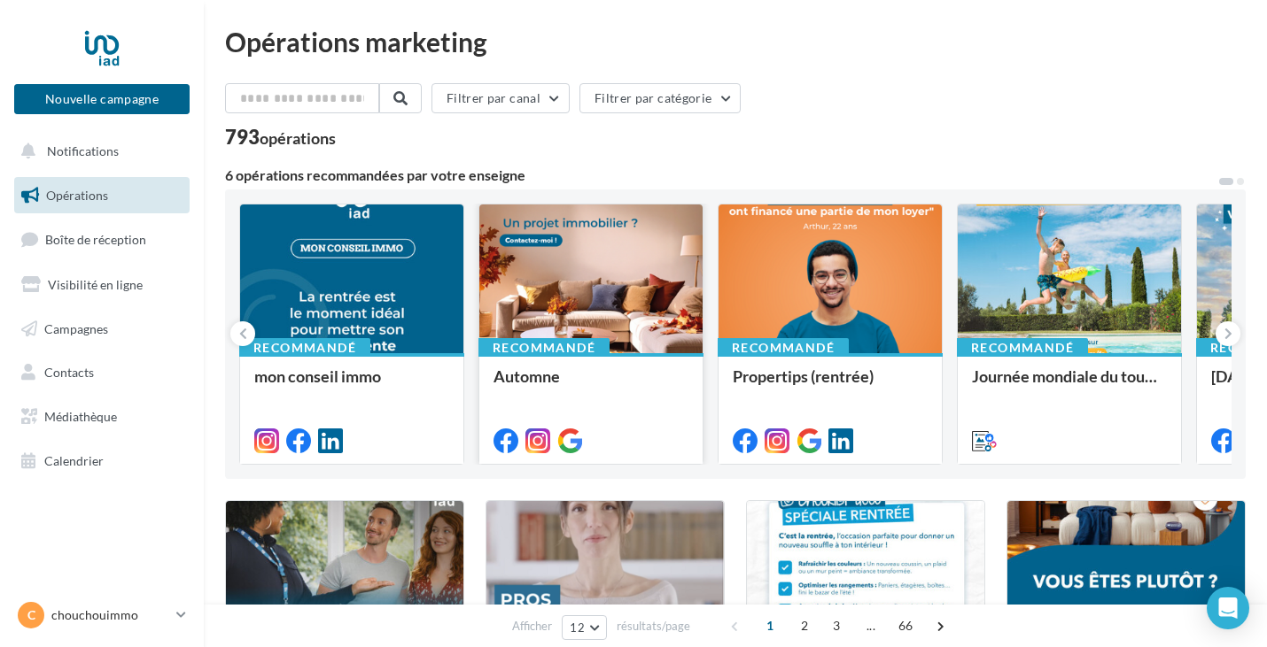
click at [601, 254] on div at bounding box center [590, 280] width 223 height 151
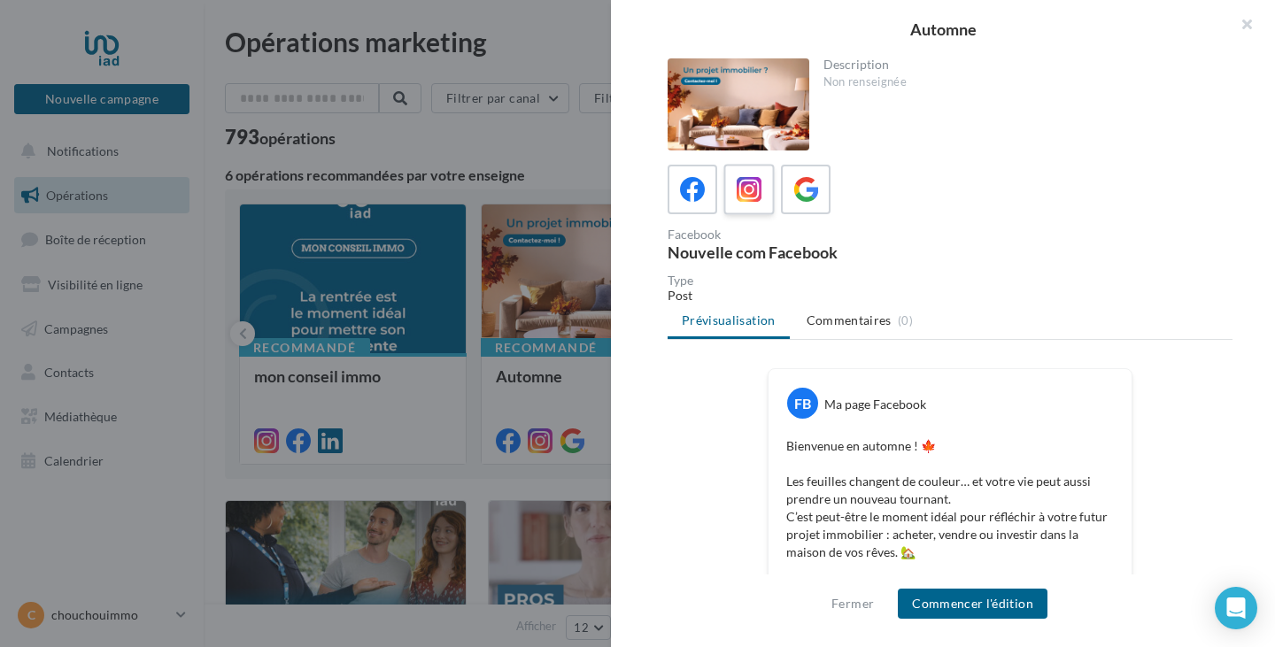
click at [759, 200] on icon at bounding box center [750, 190] width 26 height 26
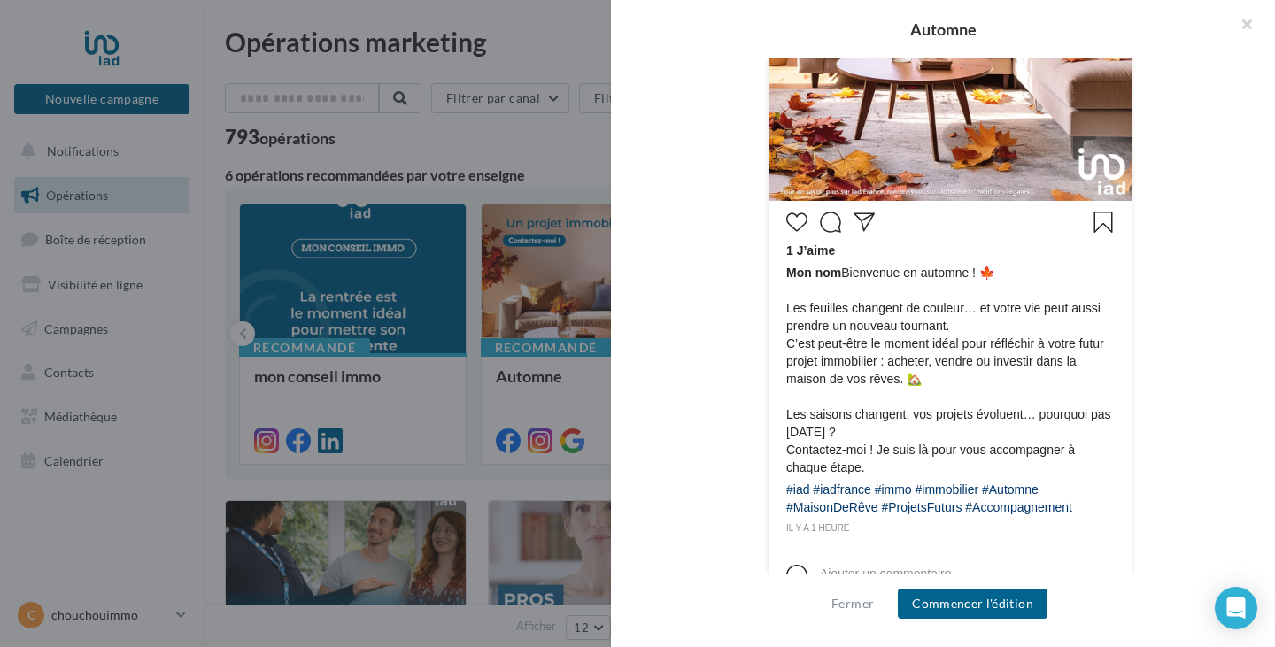
scroll to position [728, 0]
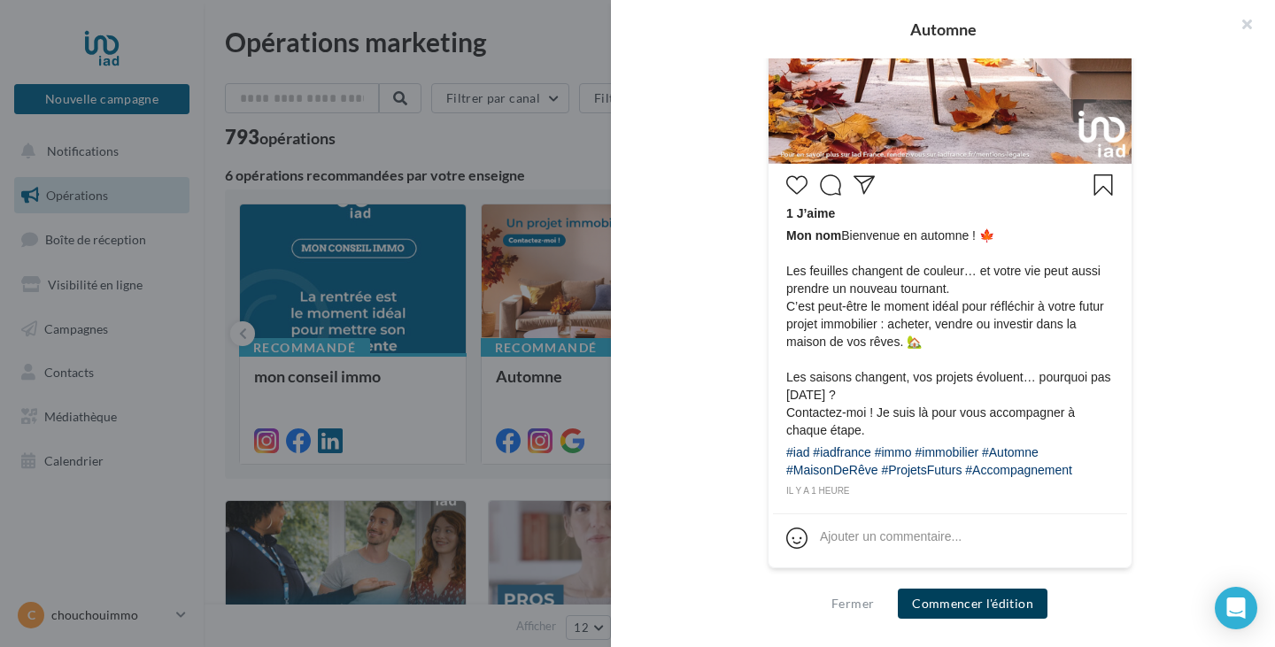
click at [1010, 613] on button "Commencer l'édition" at bounding box center [973, 604] width 150 height 30
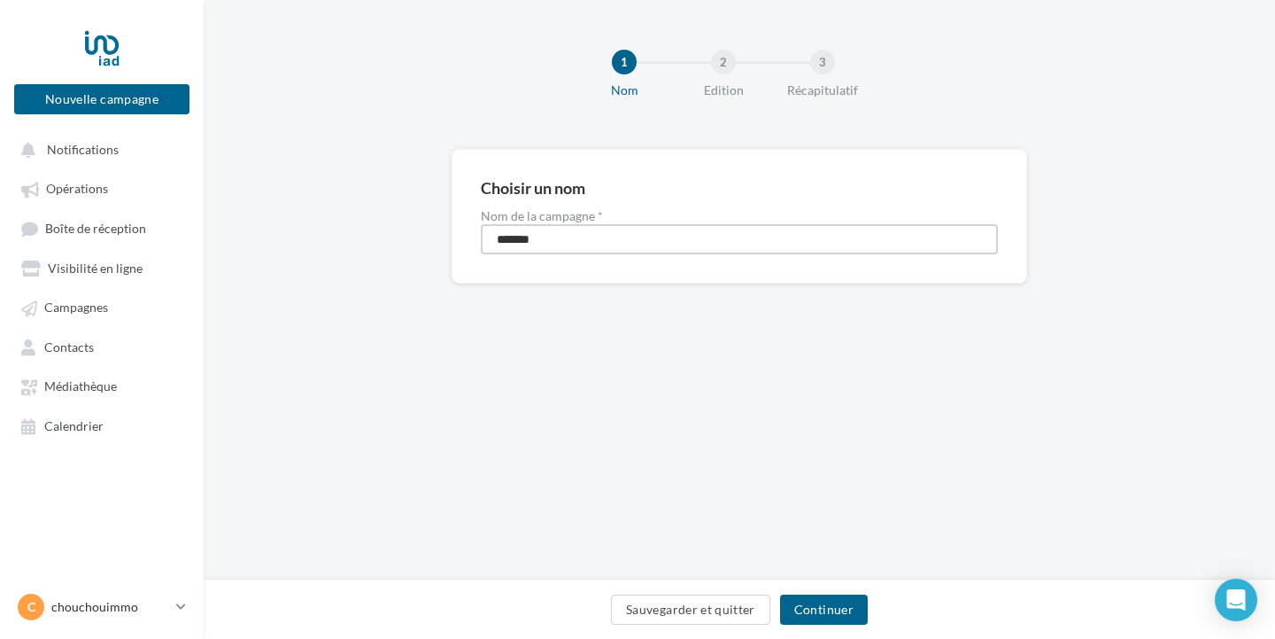
click at [620, 238] on input "*******" at bounding box center [739, 239] width 517 height 30
type input "**********"
click at [817, 609] on button "Continuer" at bounding box center [824, 609] width 88 height 30
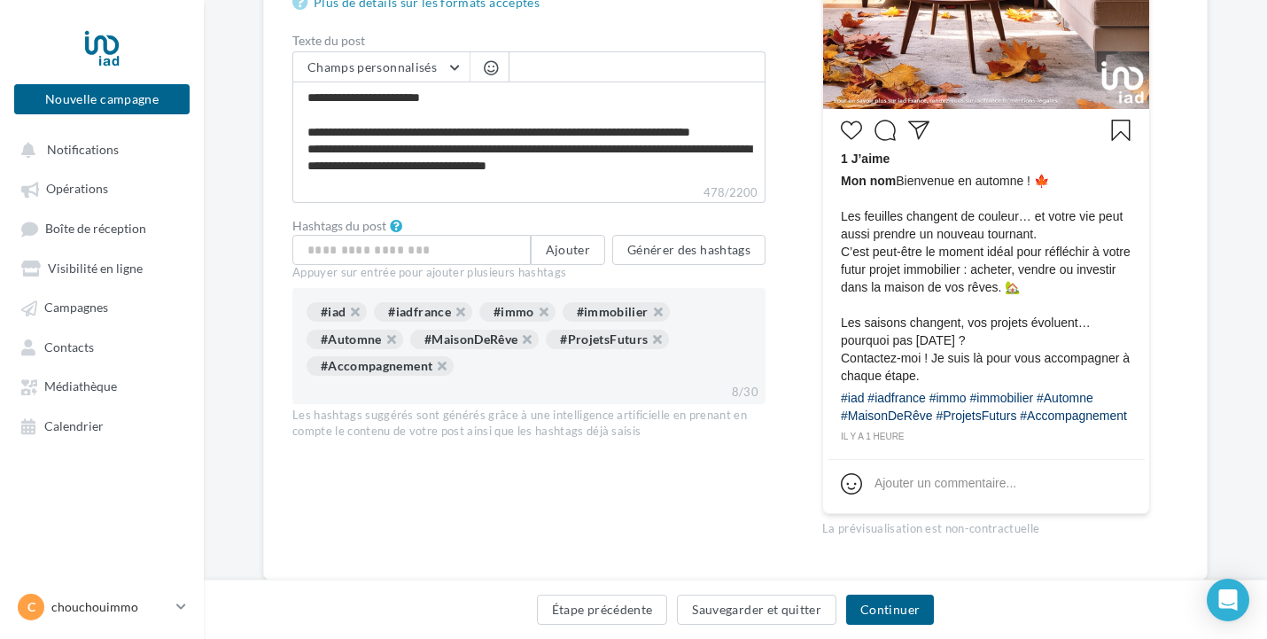
scroll to position [638, 0]
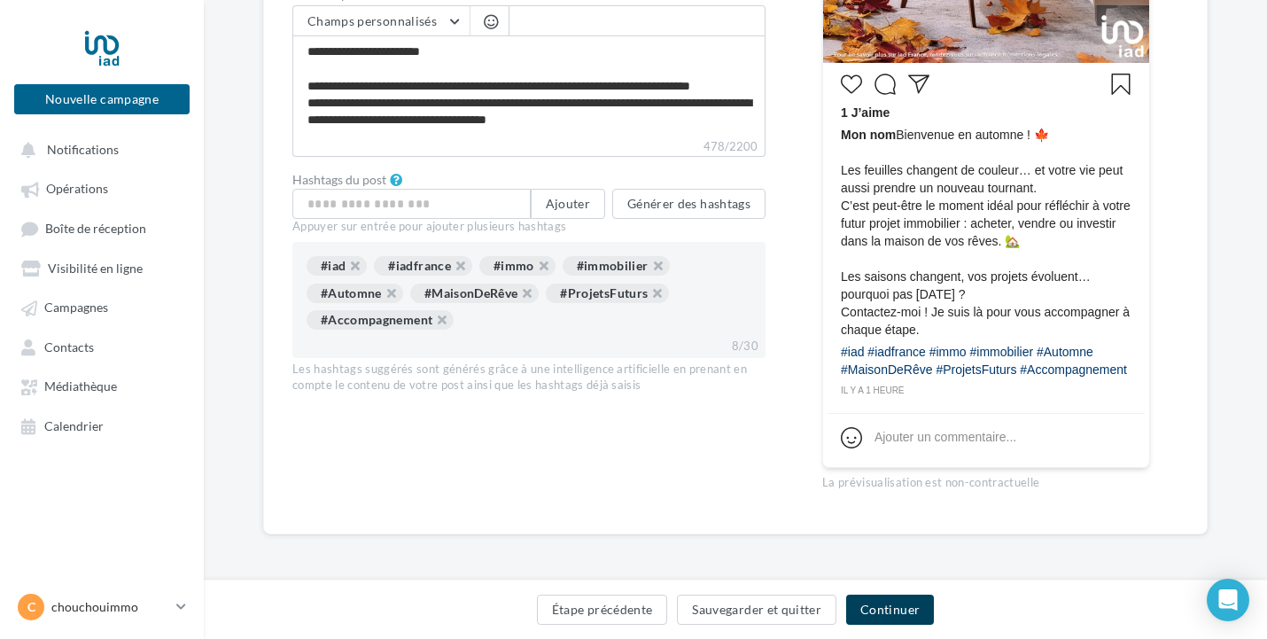
click at [906, 609] on button "Continuer" at bounding box center [890, 609] width 88 height 30
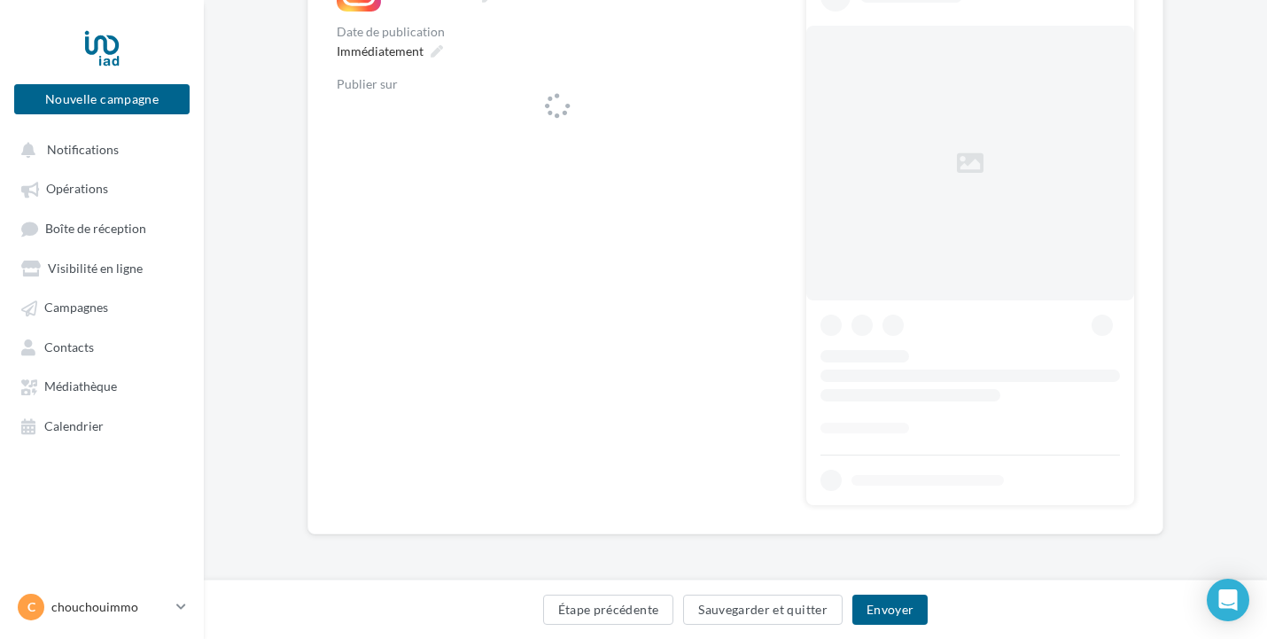
scroll to position [241, 0]
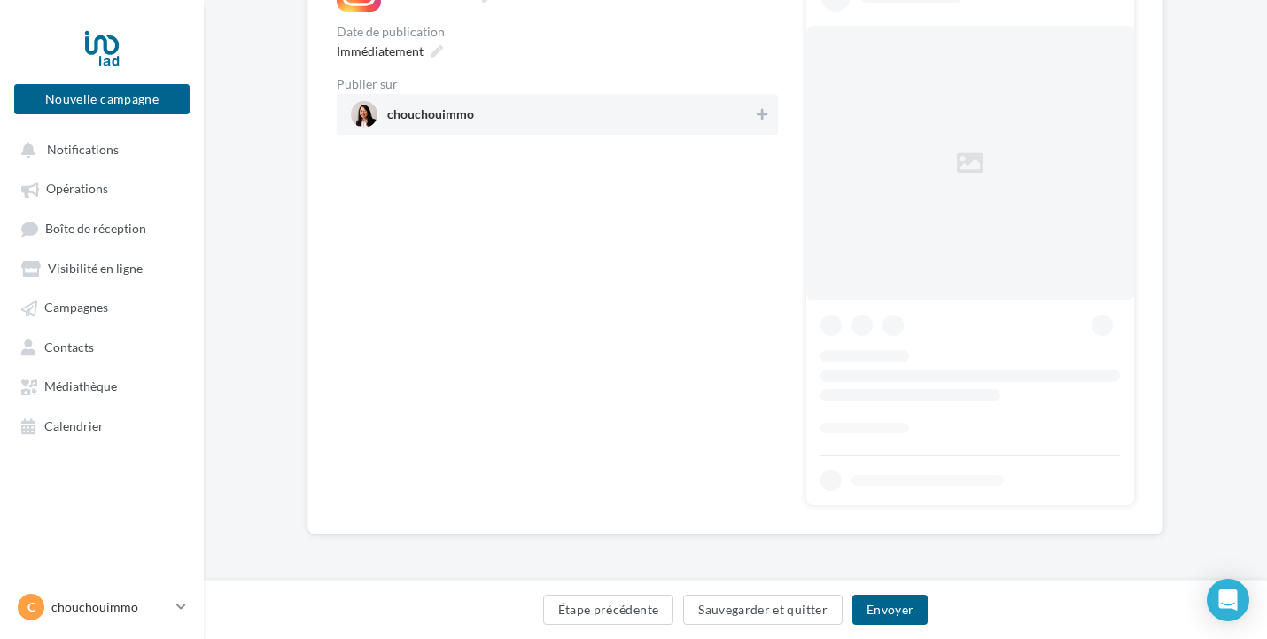
click at [630, 126] on span "chouchouimmo" at bounding box center [552, 114] width 402 height 27
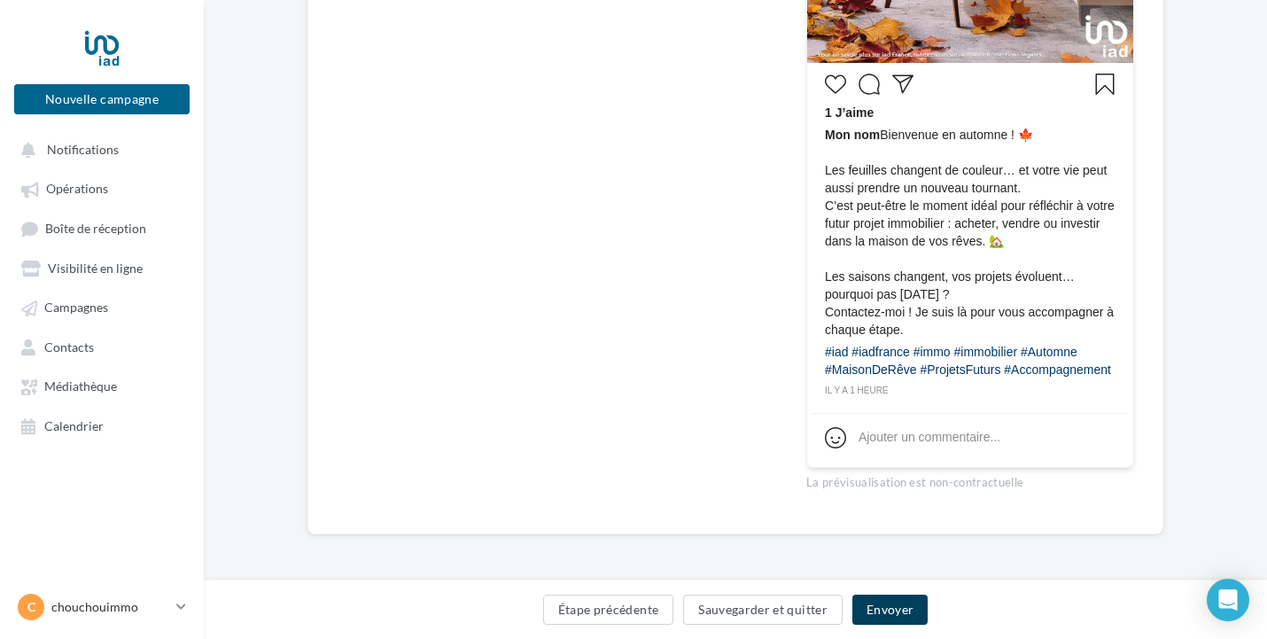
click at [915, 618] on button "Envoyer" at bounding box center [889, 609] width 75 height 30
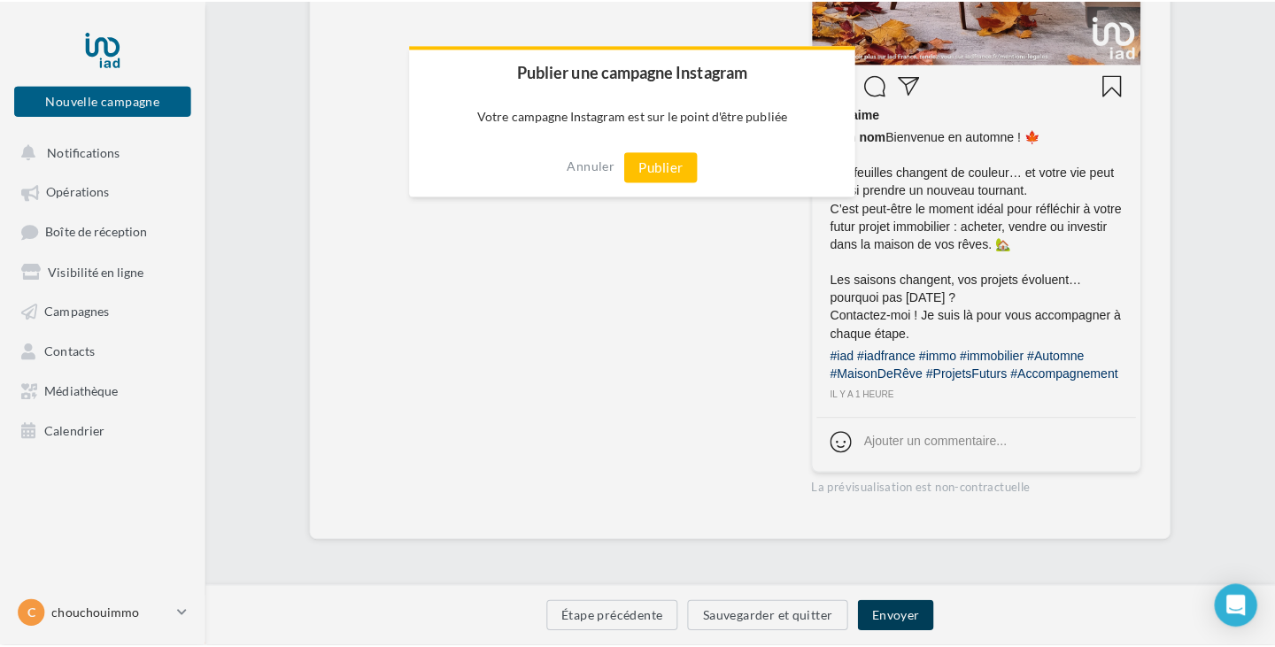
scroll to position [613, 0]
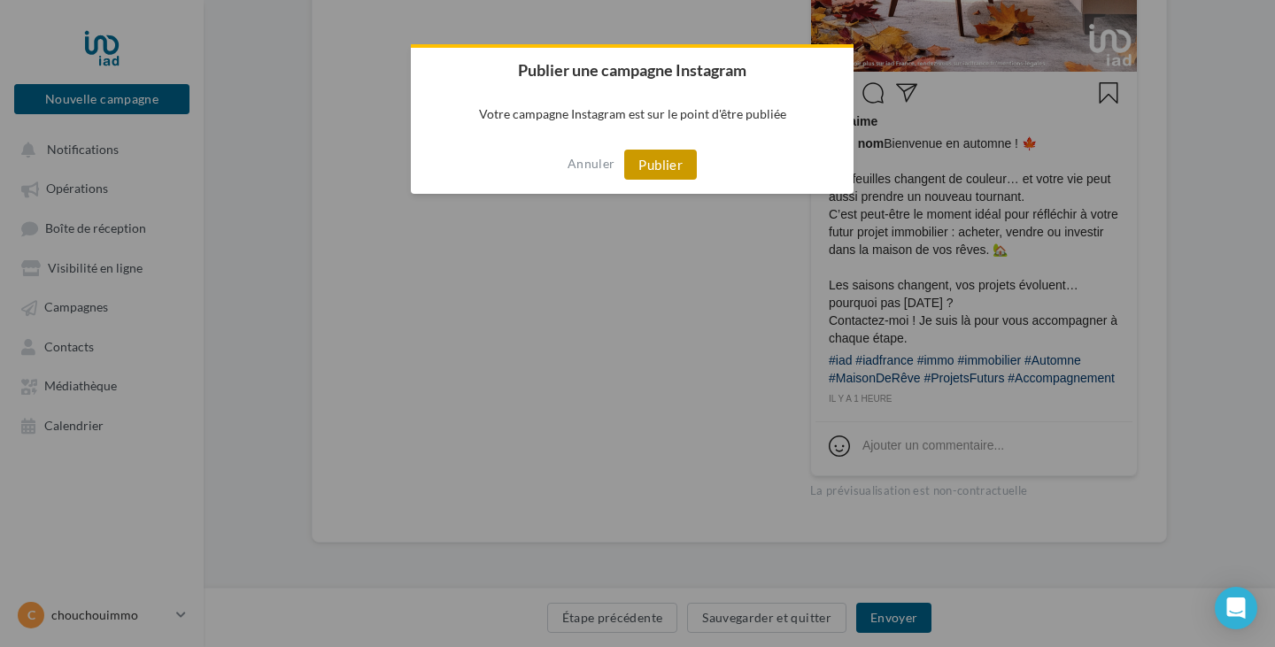
click at [654, 167] on button "Publier" at bounding box center [660, 165] width 73 height 30
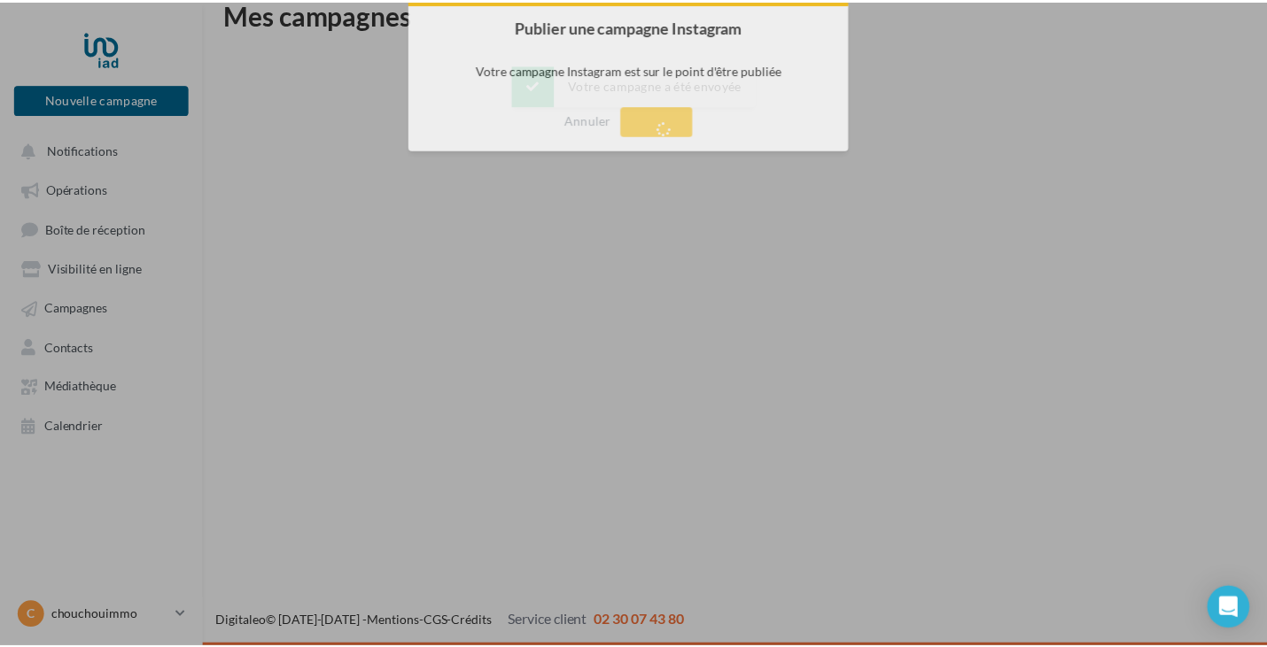
scroll to position [28, 0]
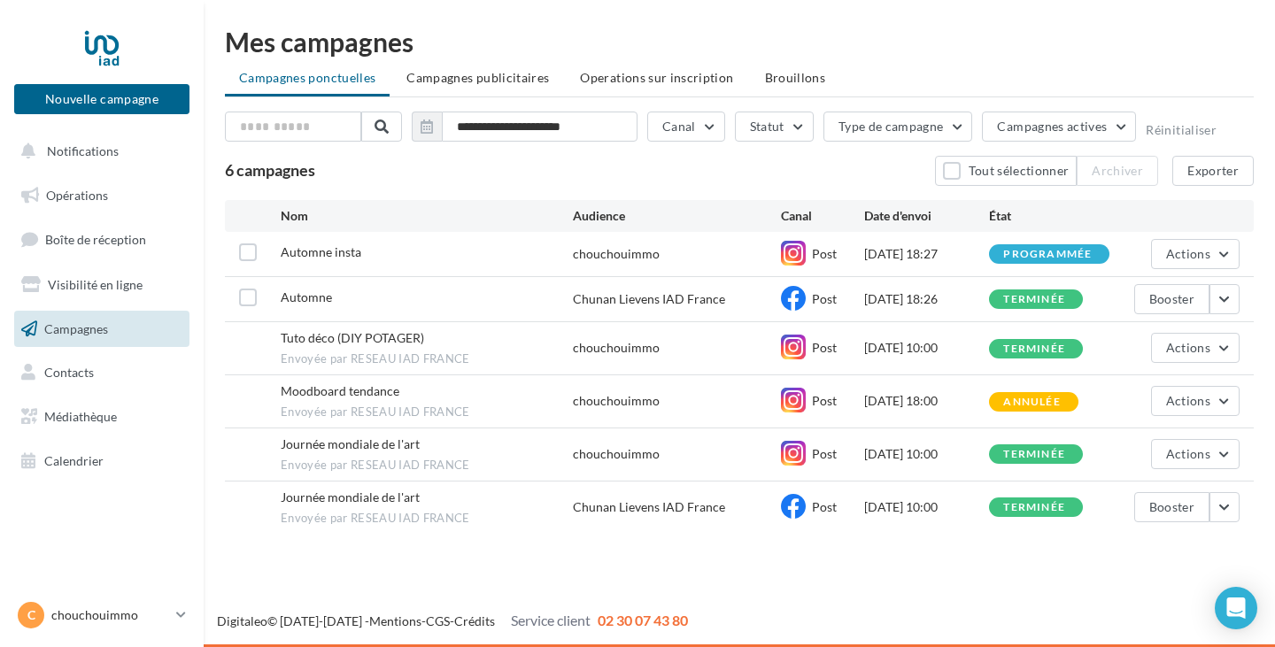
click at [108, 336] on span "Campagnes" at bounding box center [76, 328] width 64 height 15
click at [494, 80] on span "Campagnes publicitaires" at bounding box center [478, 77] width 143 height 15
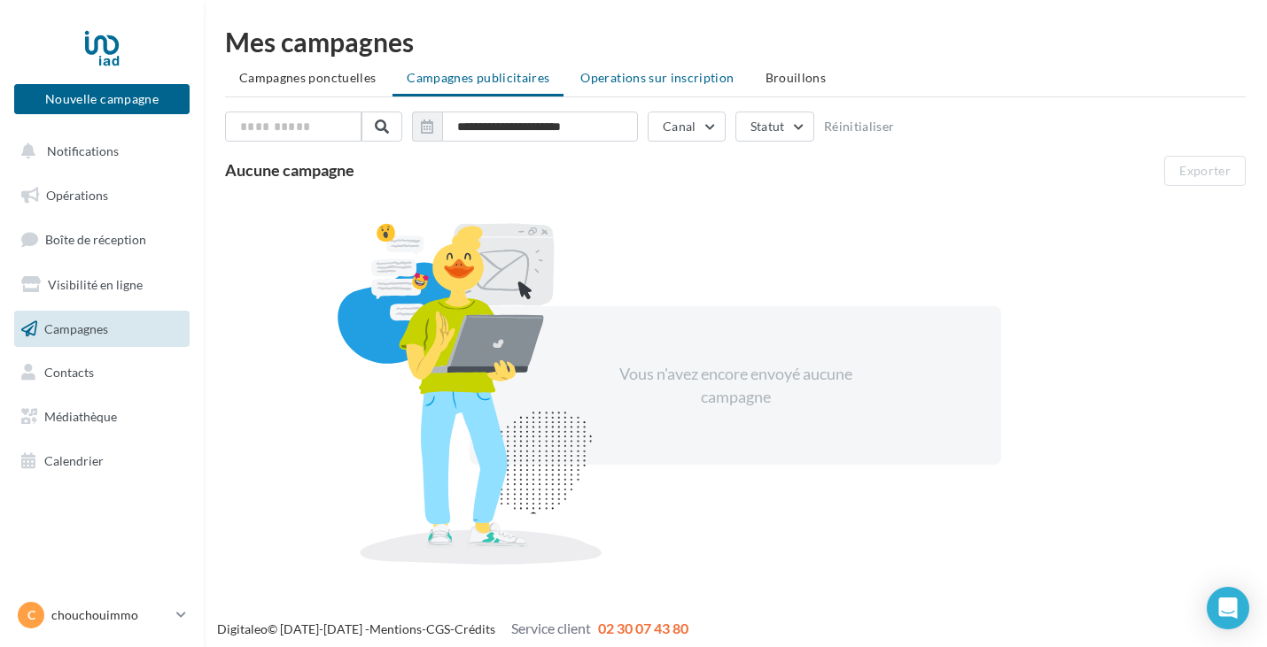
click at [630, 81] on span "Operations sur inscription" at bounding box center [656, 77] width 153 height 15
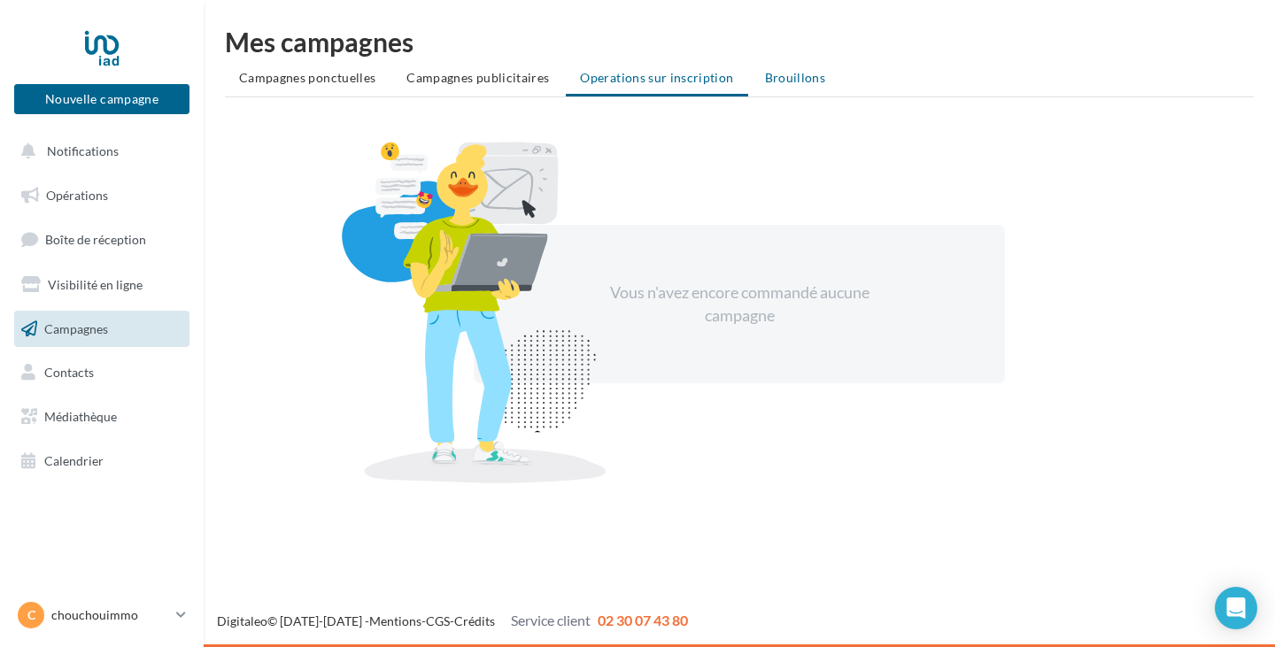
click at [768, 81] on span "Brouillons" at bounding box center [795, 77] width 61 height 15
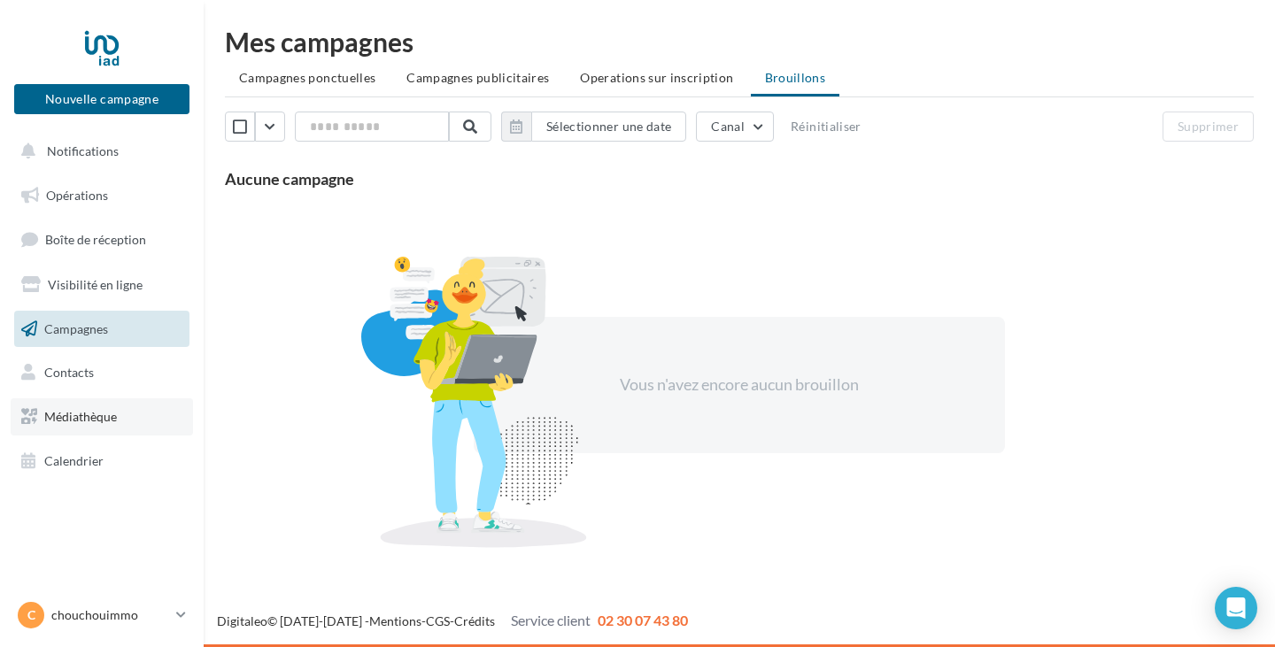
click at [97, 417] on span "Médiathèque" at bounding box center [80, 416] width 73 height 15
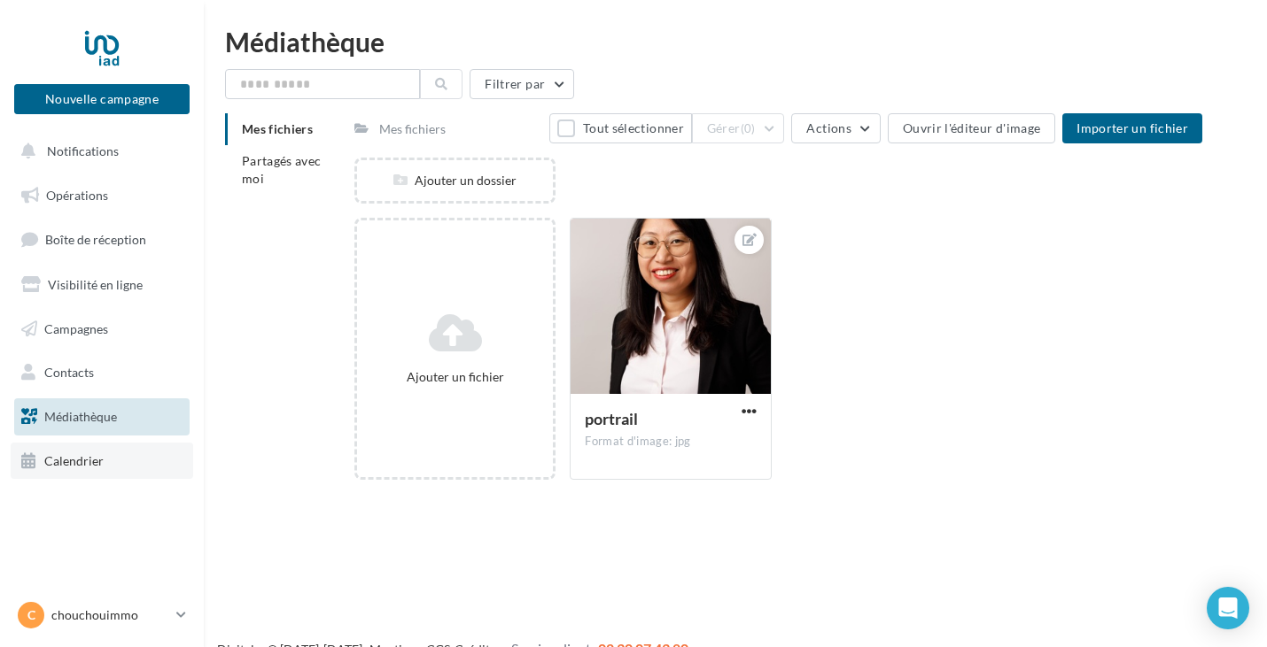
click at [50, 466] on span "Calendrier" at bounding box center [73, 460] width 59 height 15
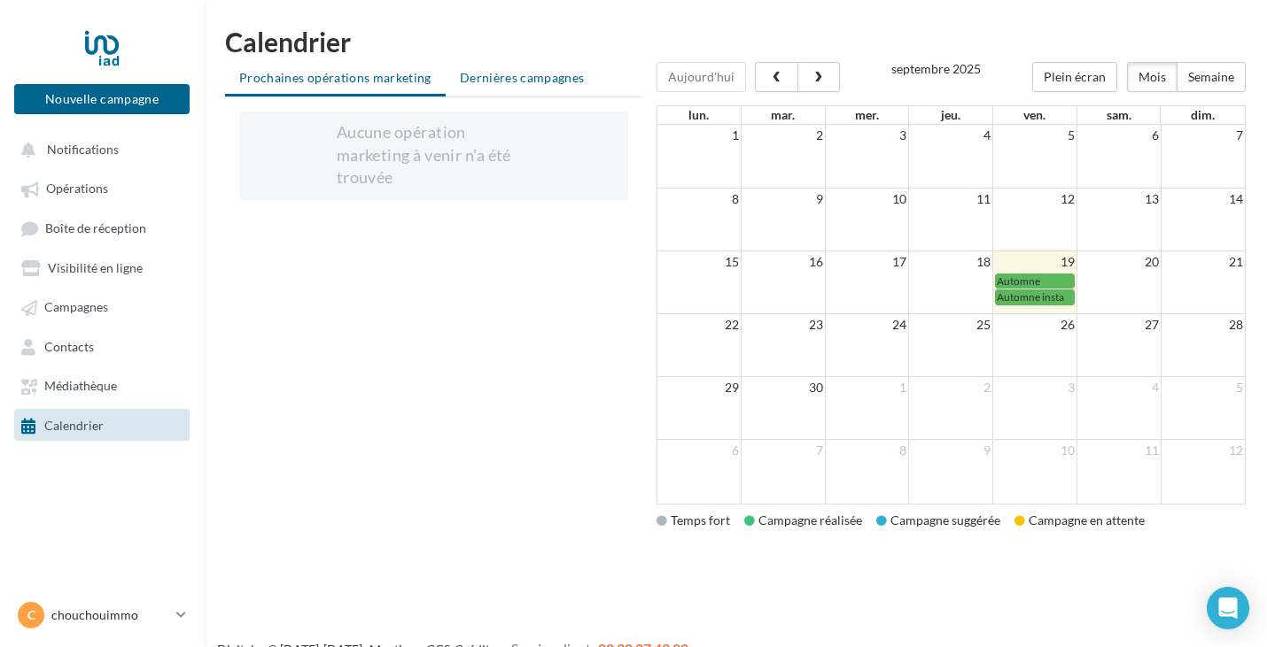
click at [538, 81] on span "Dernières campagnes" at bounding box center [522, 77] width 125 height 15
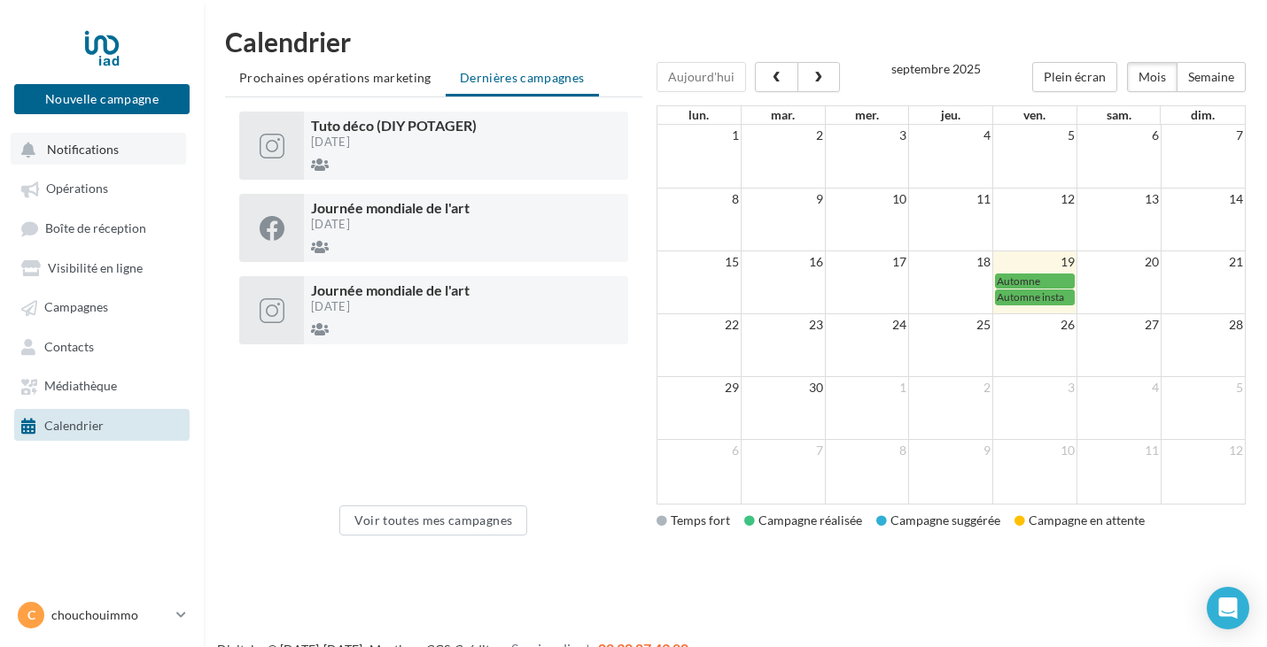
click at [120, 155] on button "Notifications" at bounding box center [98, 149] width 175 height 32
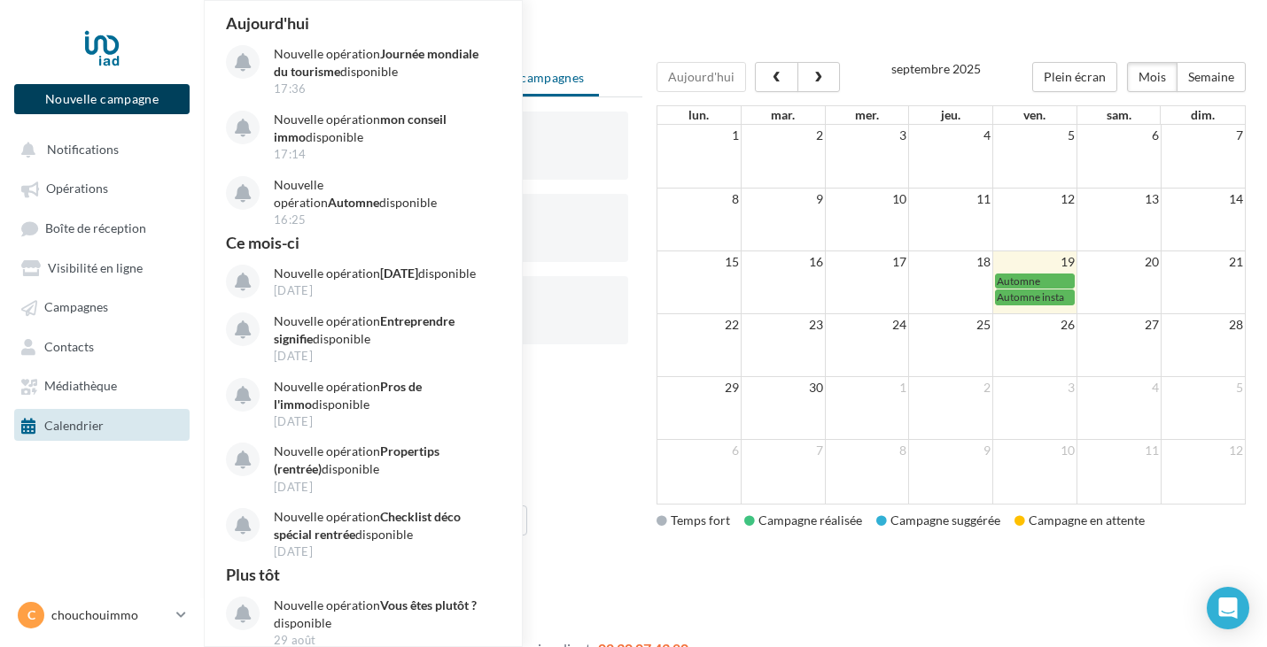
click at [119, 89] on button "Nouvelle campagne" at bounding box center [101, 99] width 175 height 30
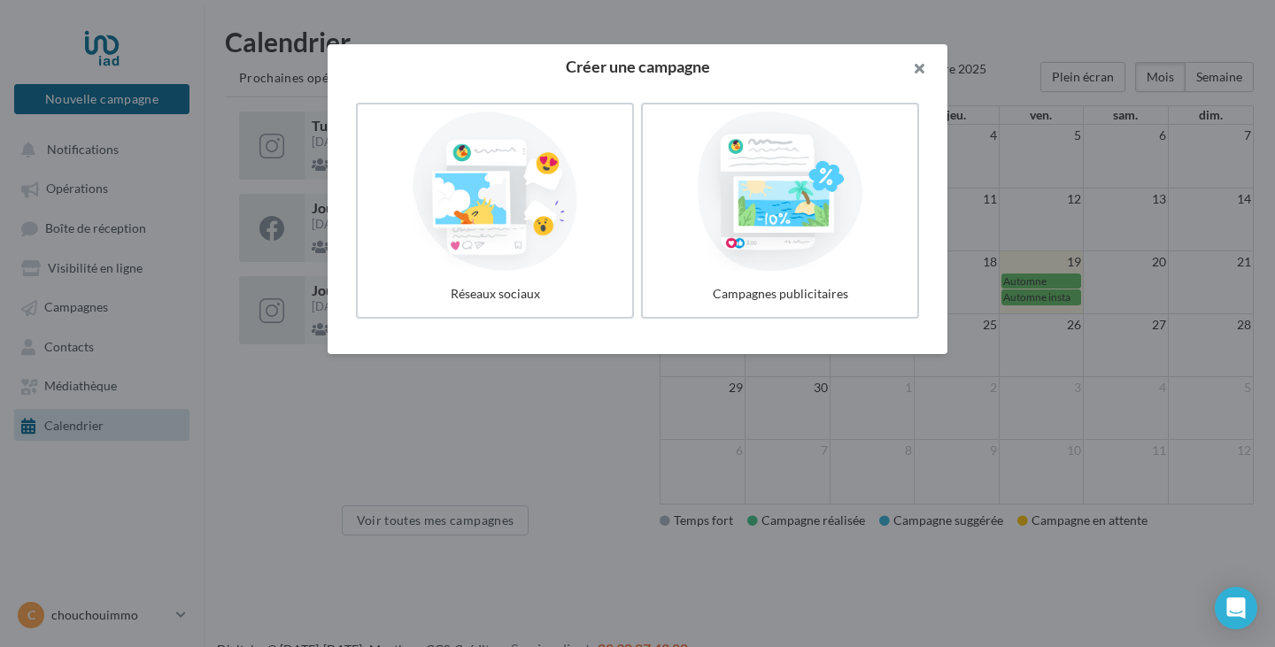
click at [928, 68] on button "button" at bounding box center [912, 70] width 71 height 53
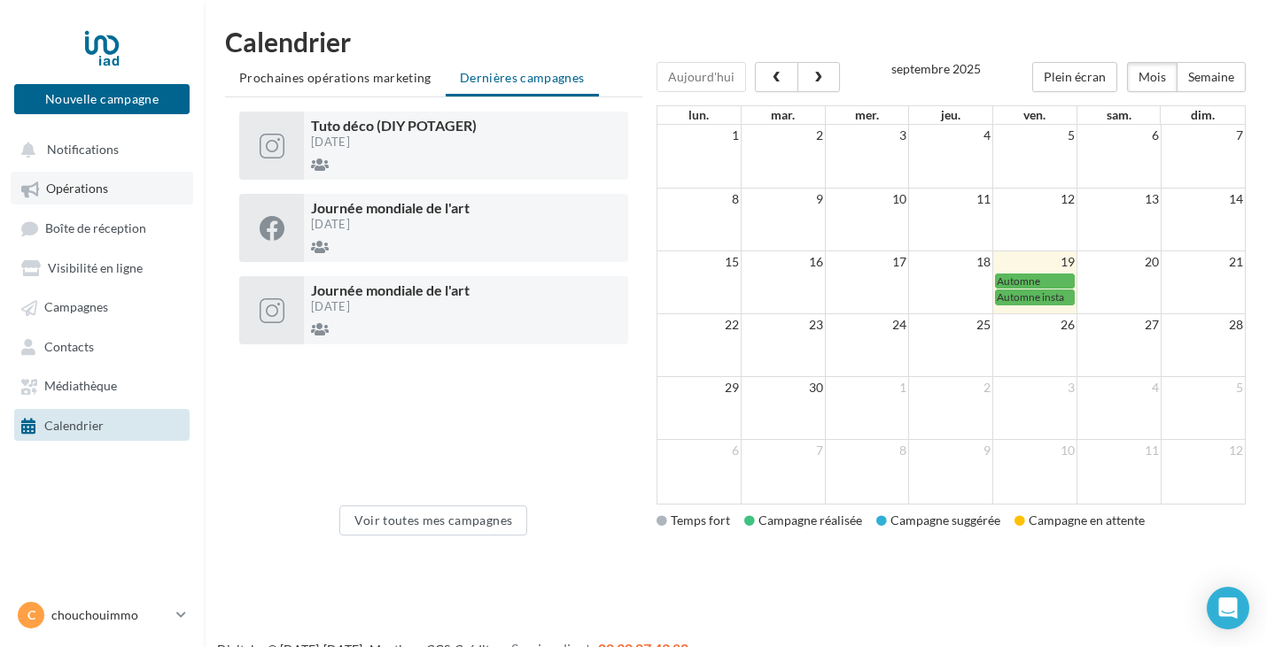
click at [86, 188] on span "Opérations" at bounding box center [77, 189] width 62 height 15
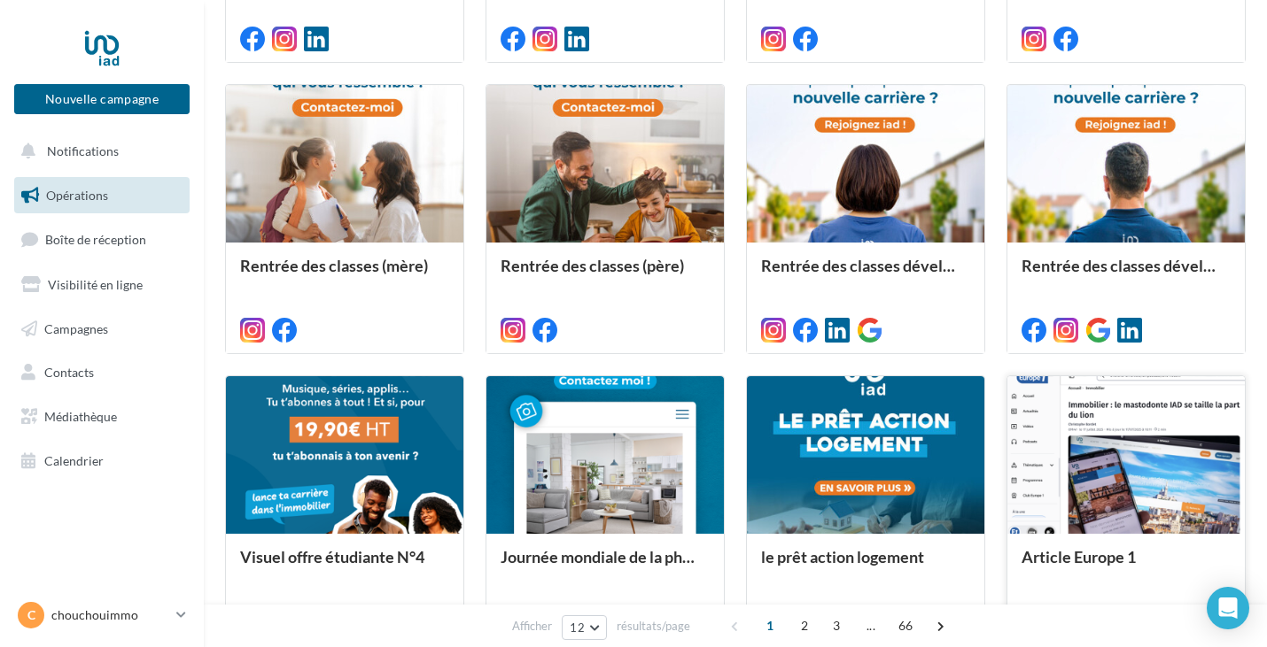
scroll to position [853, 0]
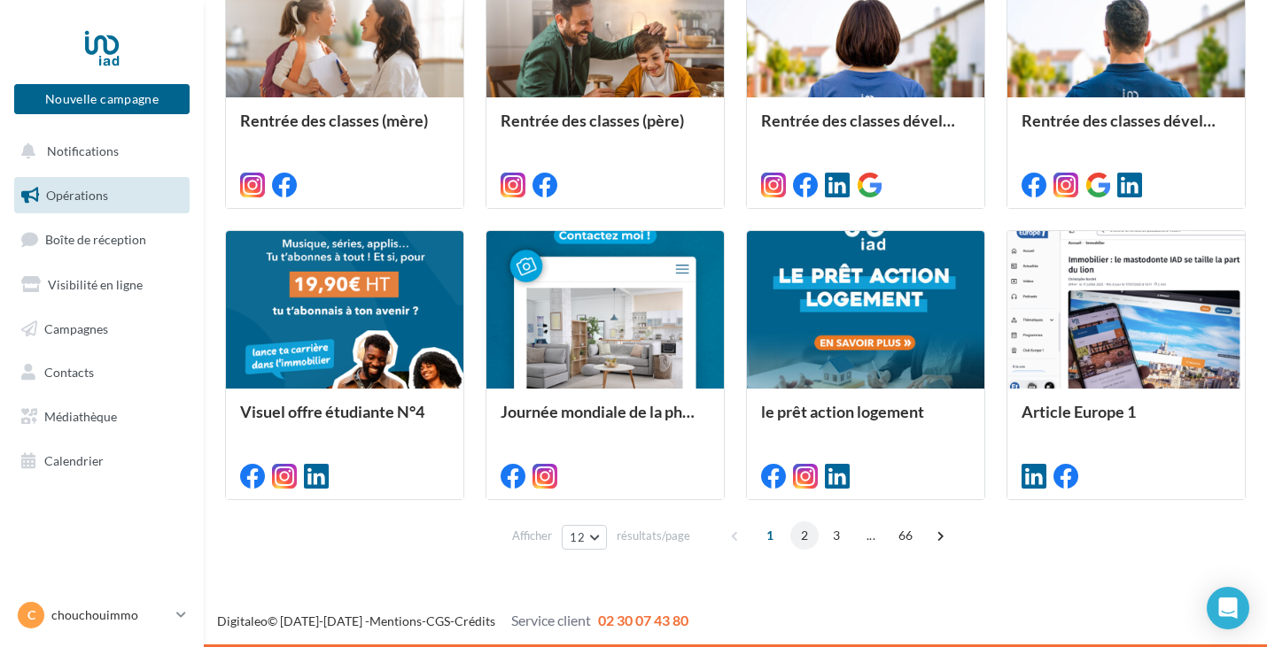
click at [798, 534] on span "2" at bounding box center [804, 536] width 28 height 28
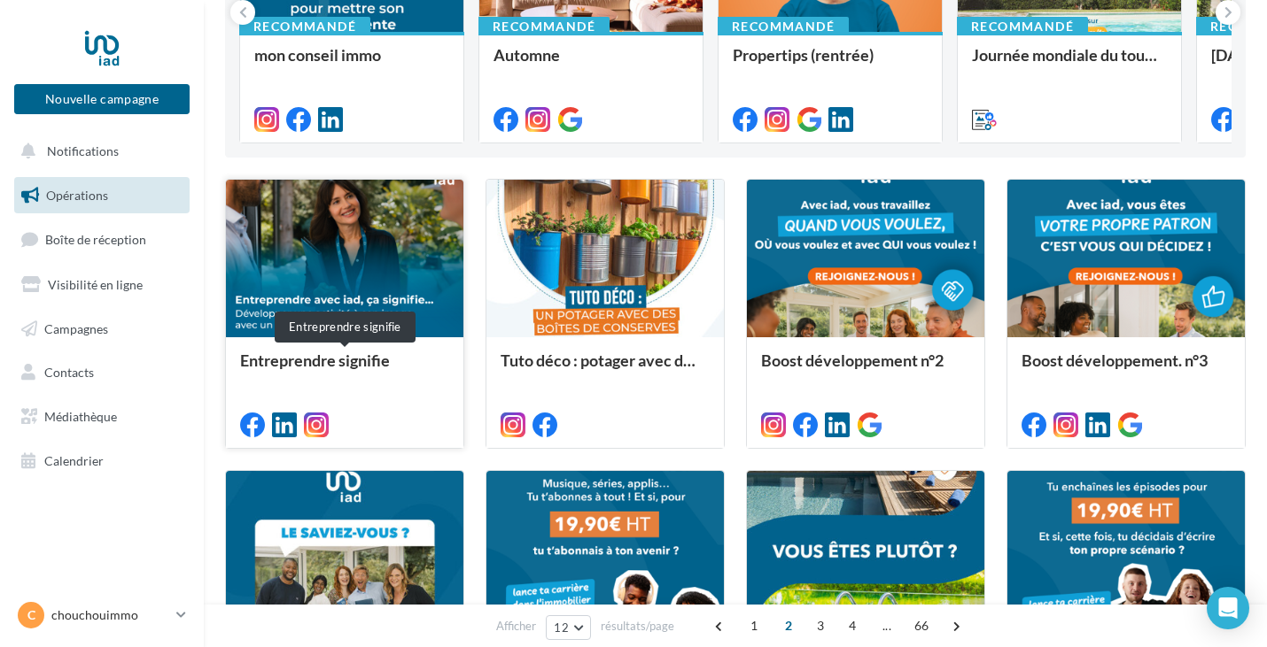
scroll to position [0, 0]
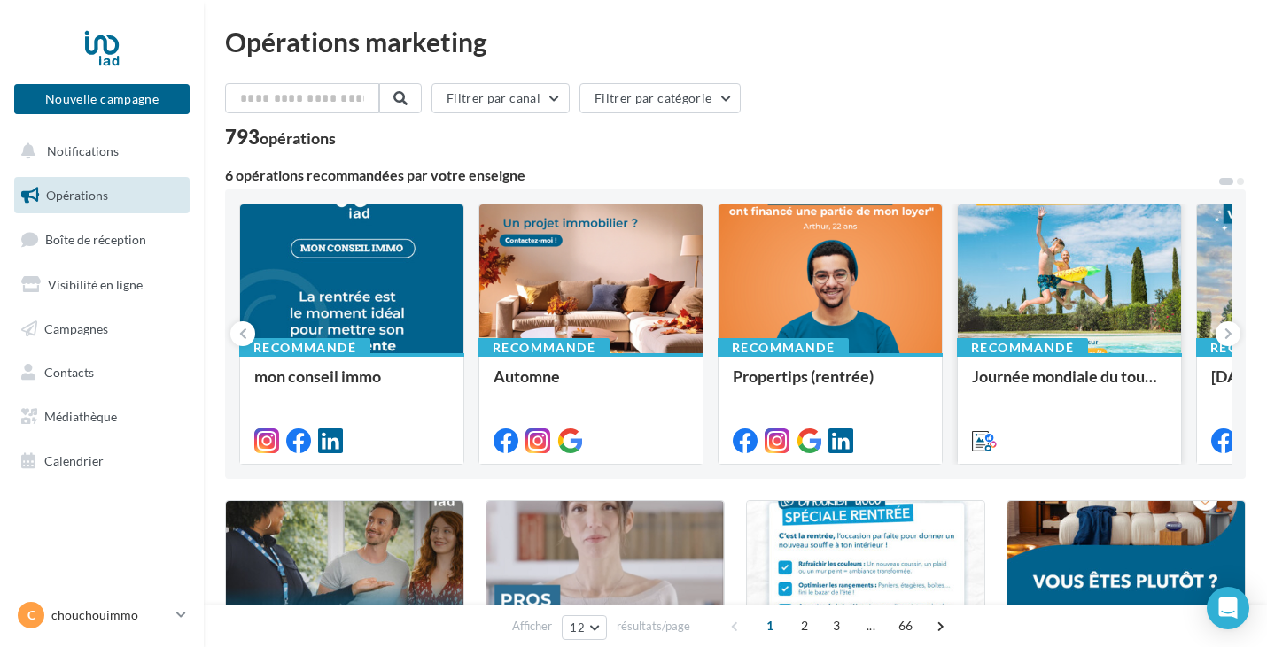
click at [1033, 285] on div at bounding box center [1068, 280] width 223 height 151
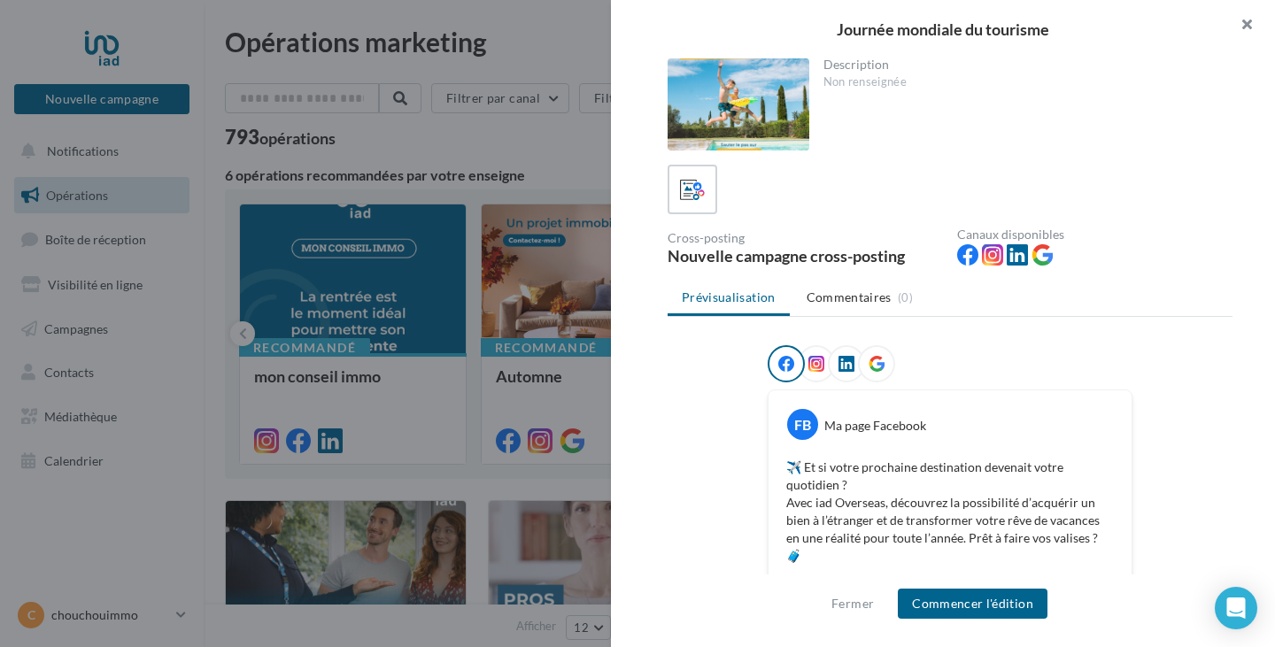
click at [1256, 31] on button "button" at bounding box center [1240, 26] width 71 height 53
